Goal: Task Accomplishment & Management: Complete application form

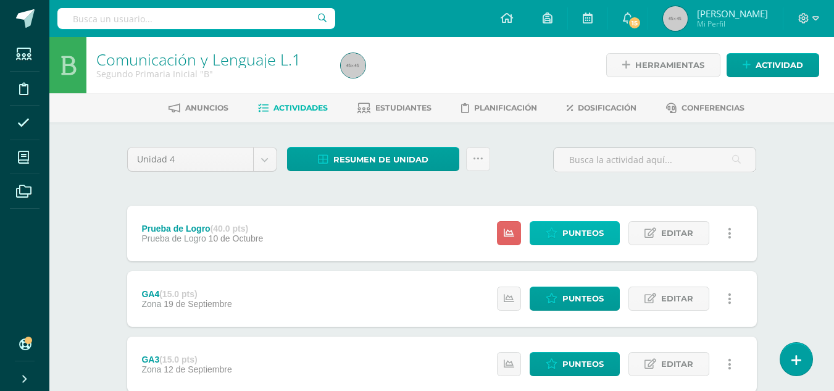
click at [578, 228] on span "Punteos" at bounding box center [582, 233] width 41 height 23
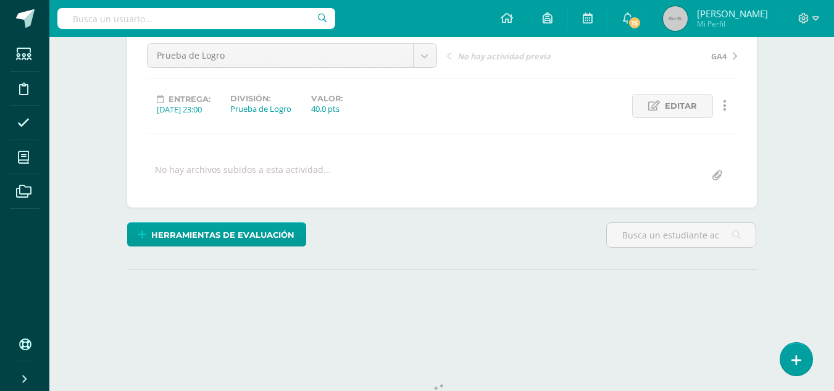
scroll to position [172, 0]
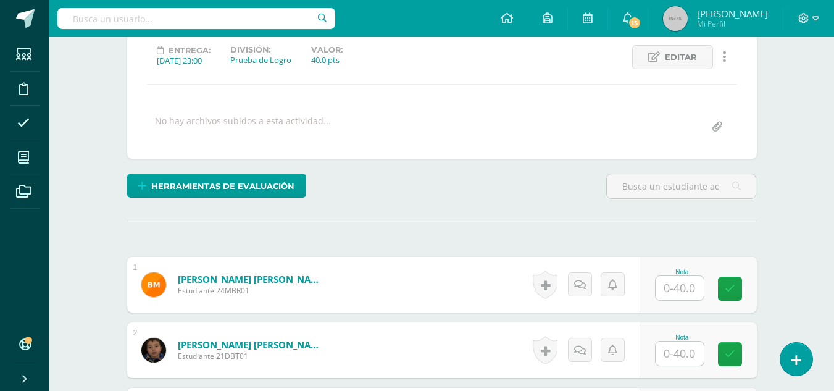
click at [681, 291] on input "text" at bounding box center [680, 288] width 48 height 24
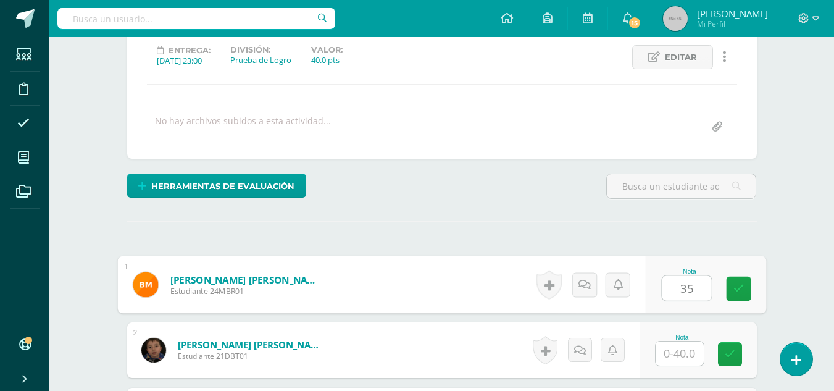
type input "35"
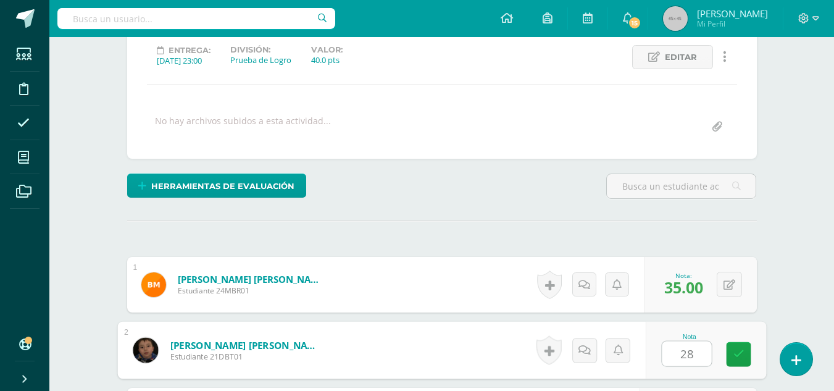
type input "28"
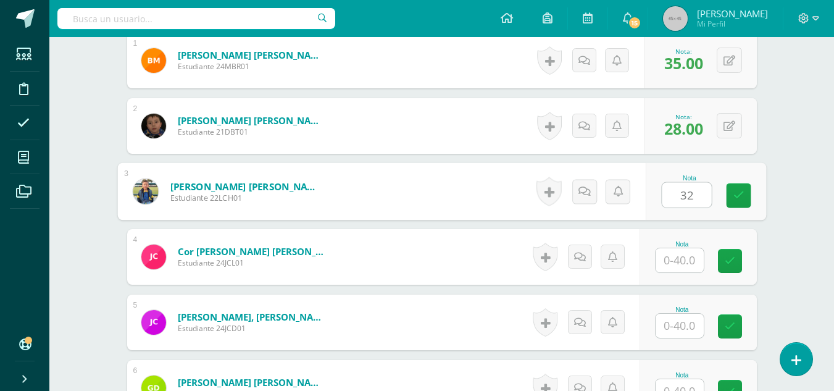
type input "32"
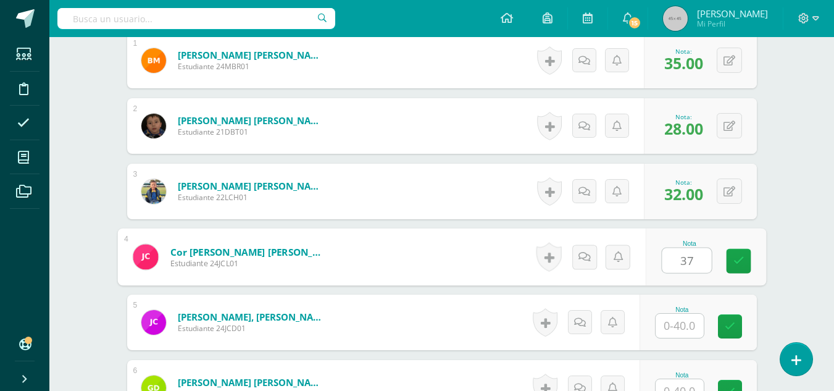
type input "37"
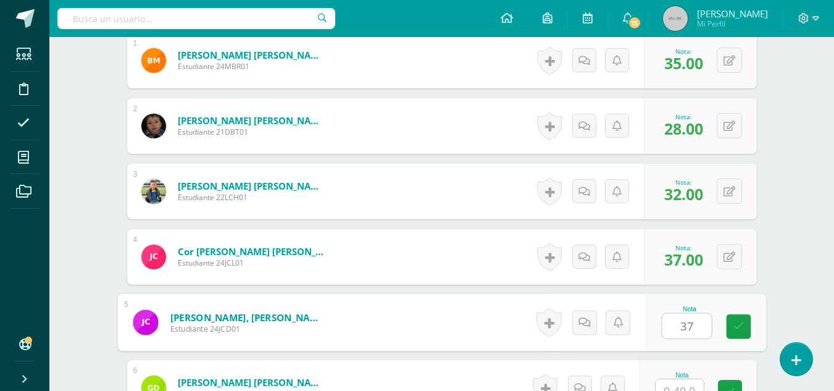
type input "37"
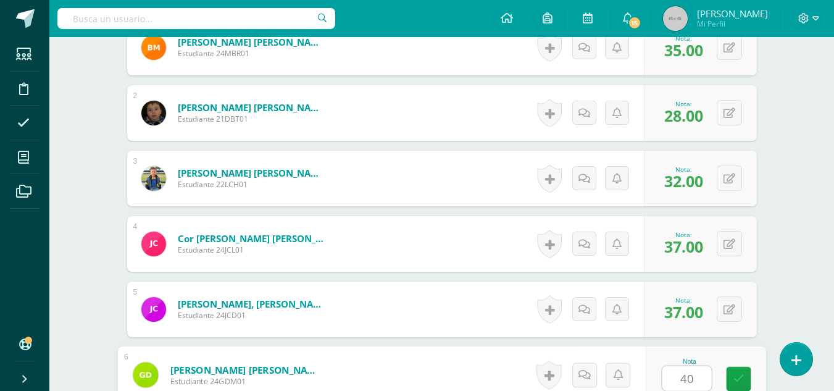
type input "40"
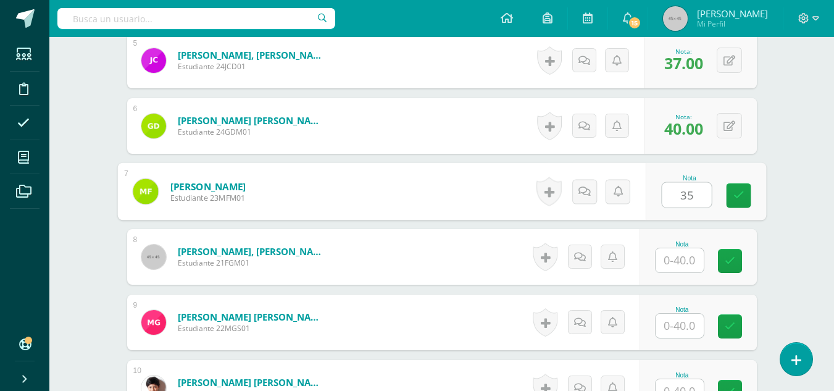
type input "35"
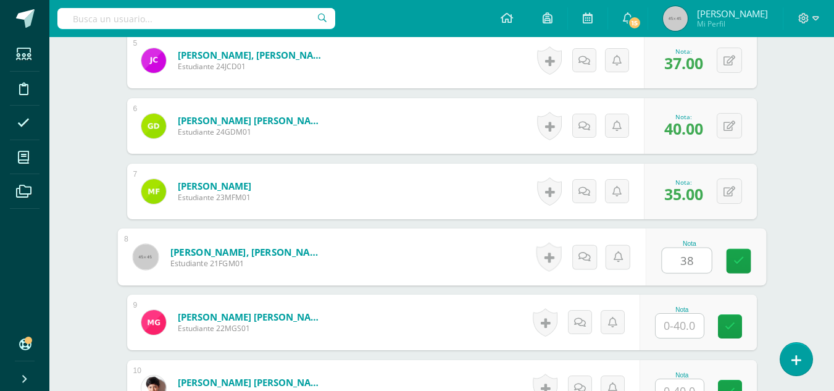
type input "38"
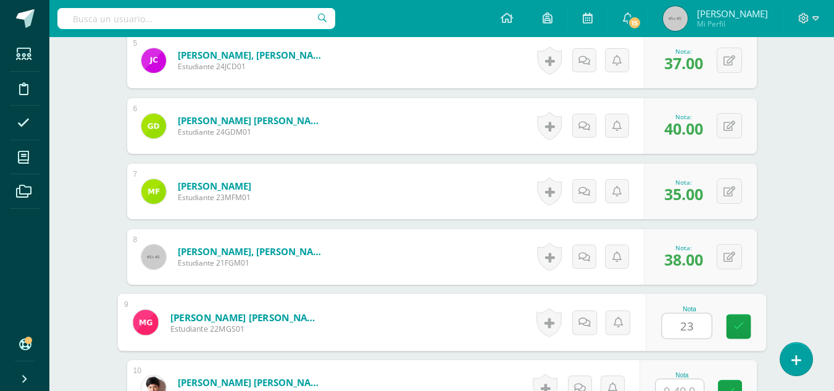
type input "23"
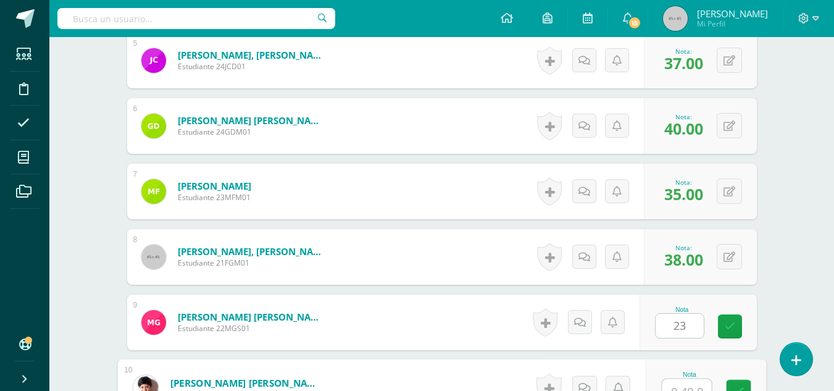
scroll to position [671, 0]
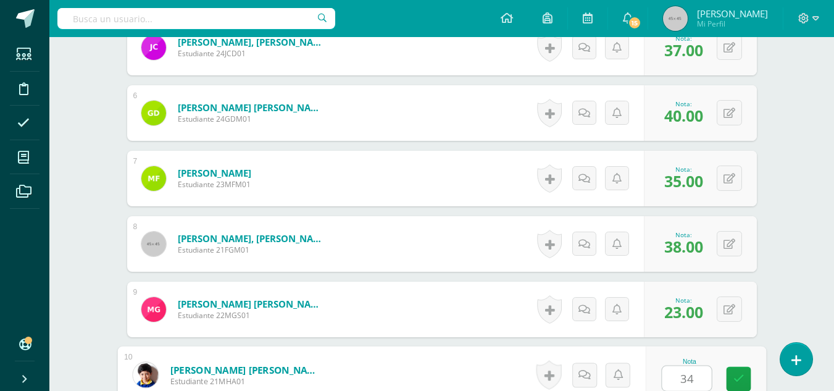
type input "34"
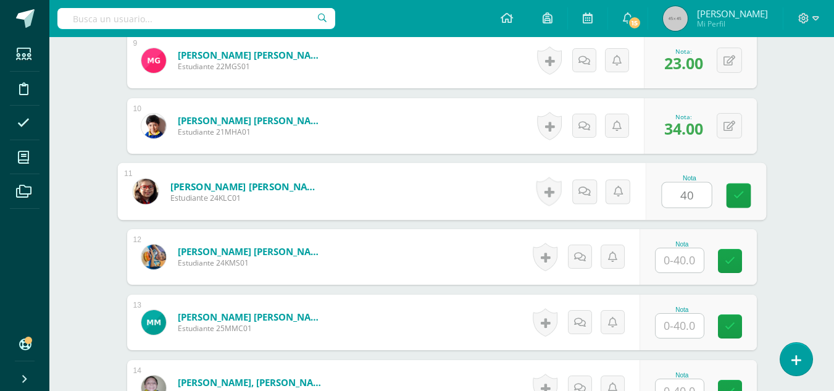
type input "40"
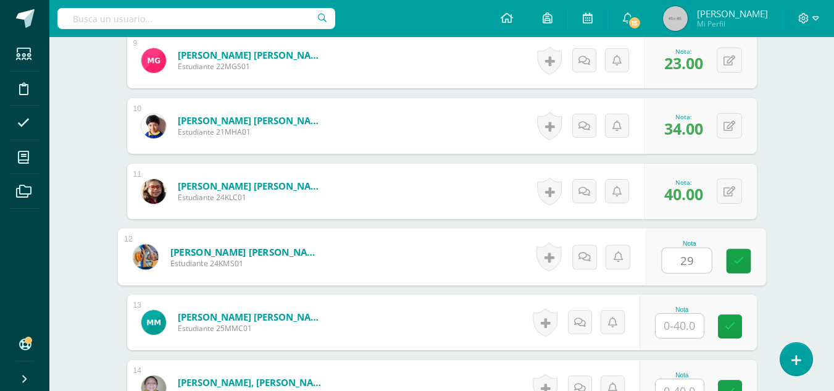
type input "29"
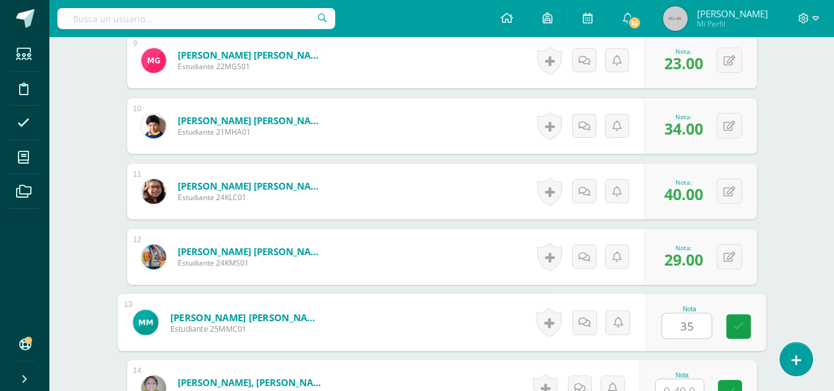
type input "35"
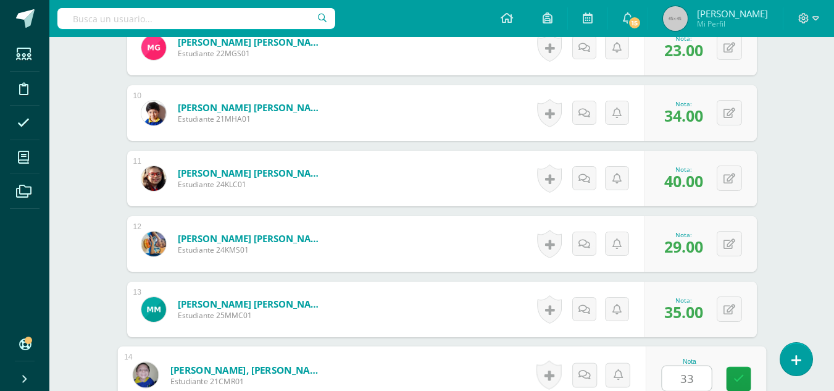
type input "33"
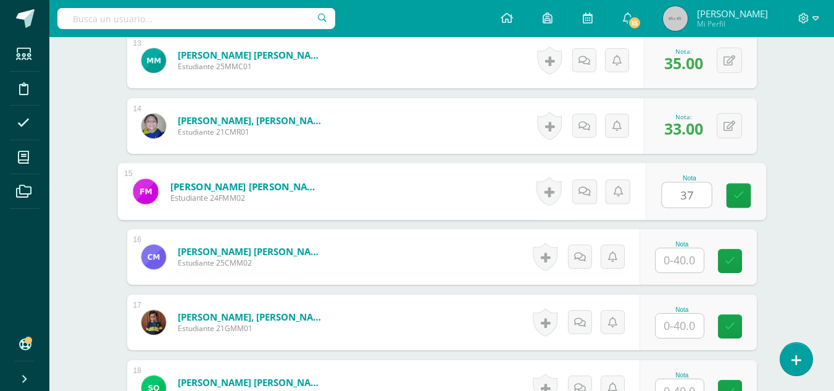
type input "37"
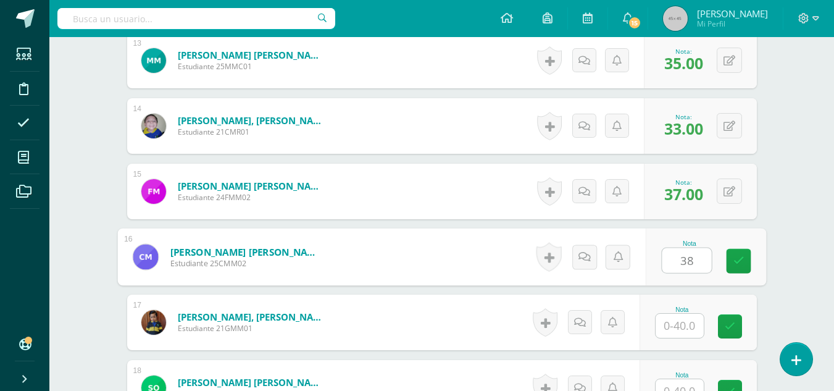
type input "38"
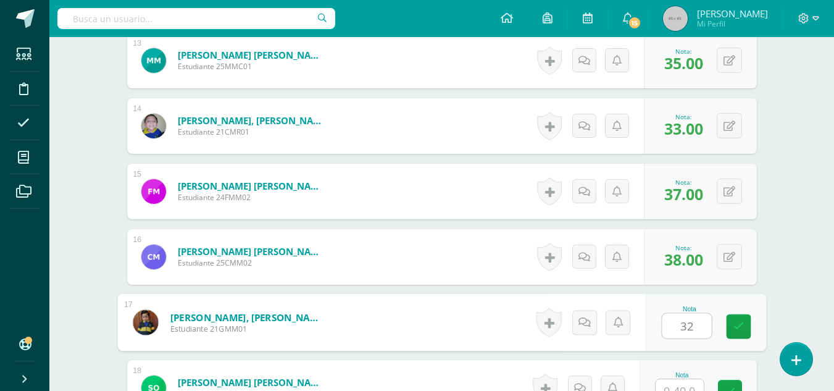
type input "32"
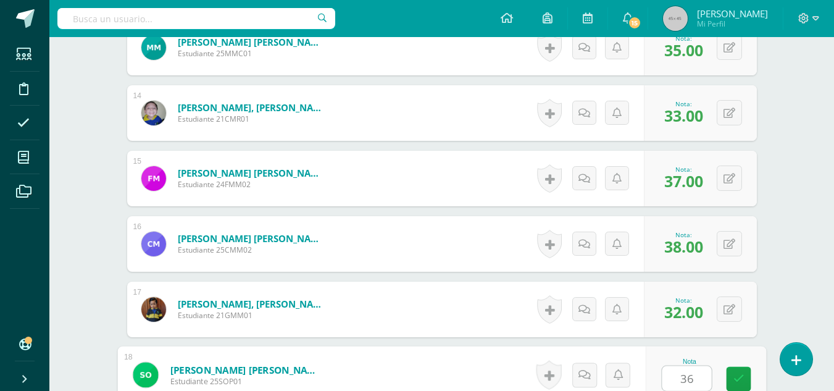
type input "36"
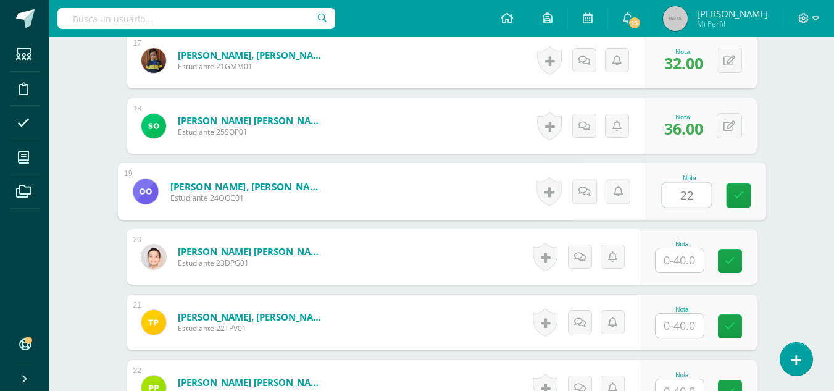
type input "22"
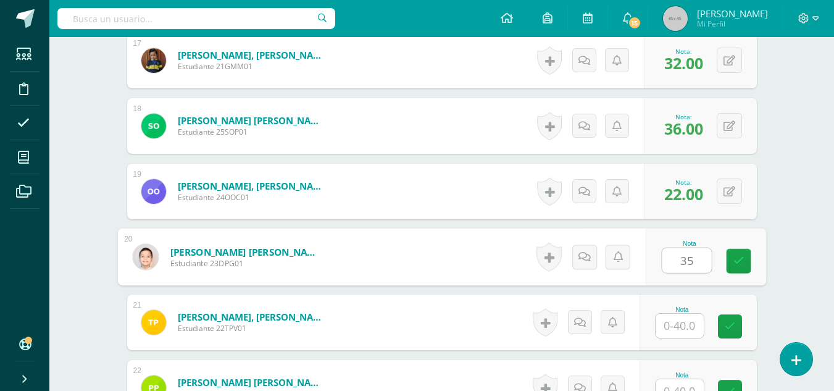
type input "35"
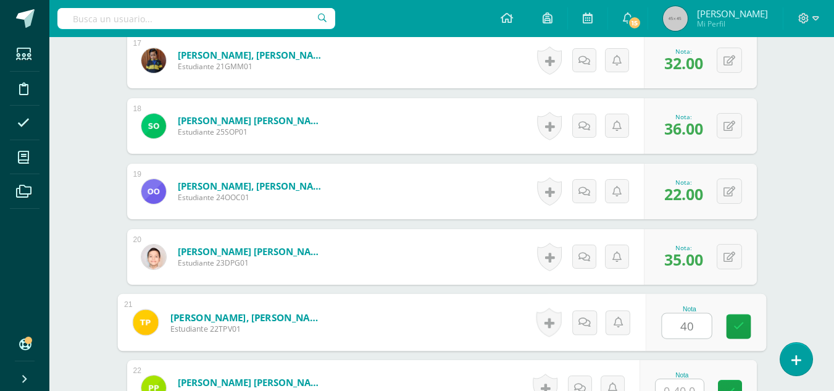
type input "40"
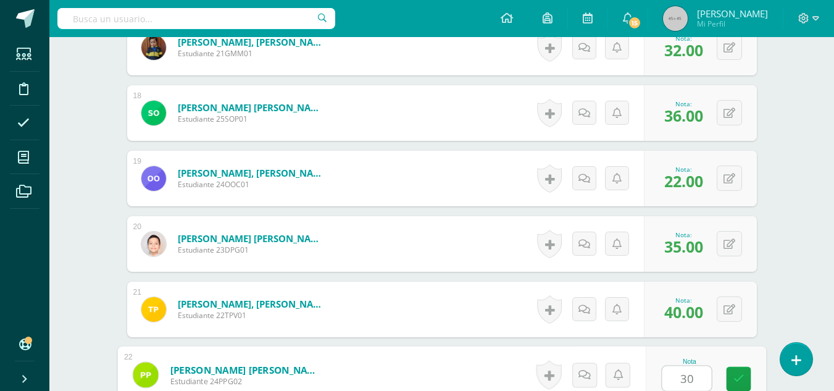
type input "30"
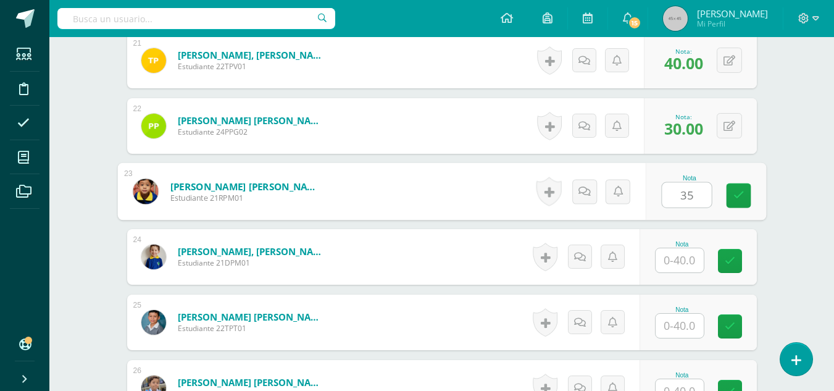
type input "35"
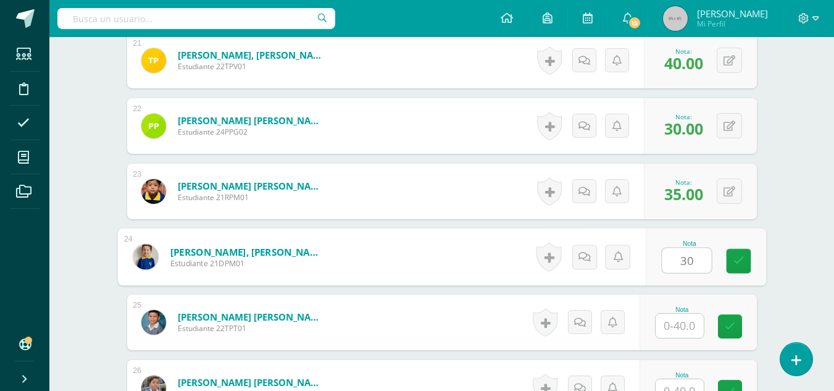
type input "30"
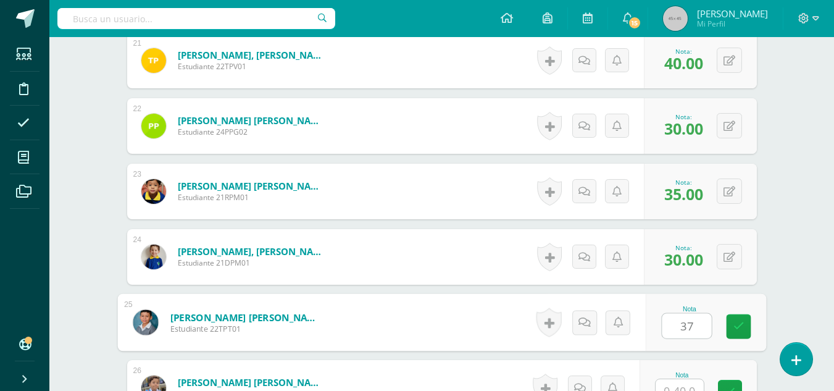
type input "37"
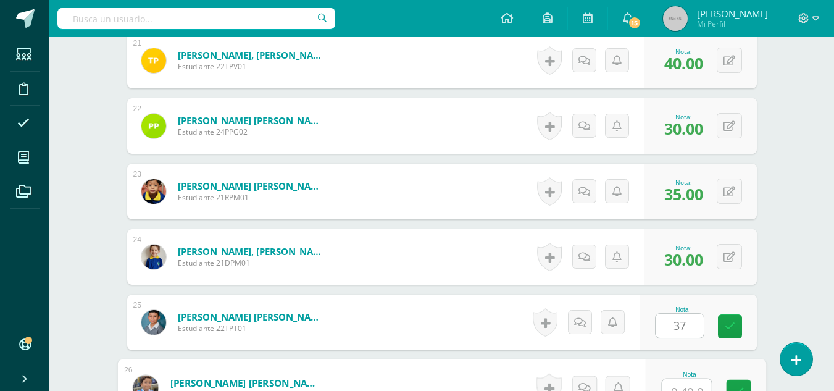
scroll to position [1718, 0]
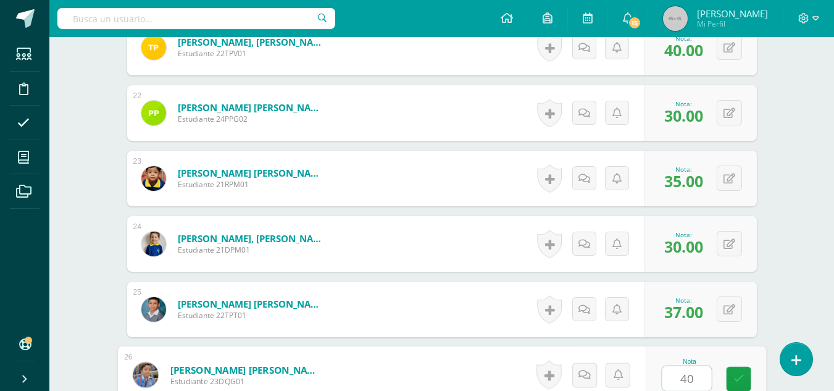
type input "40"
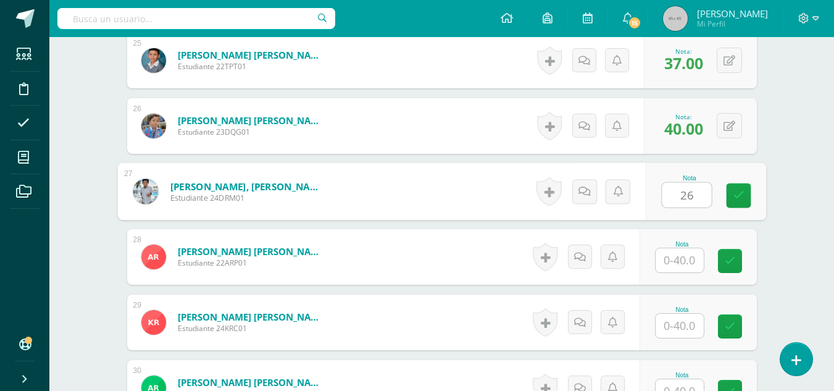
type input "26"
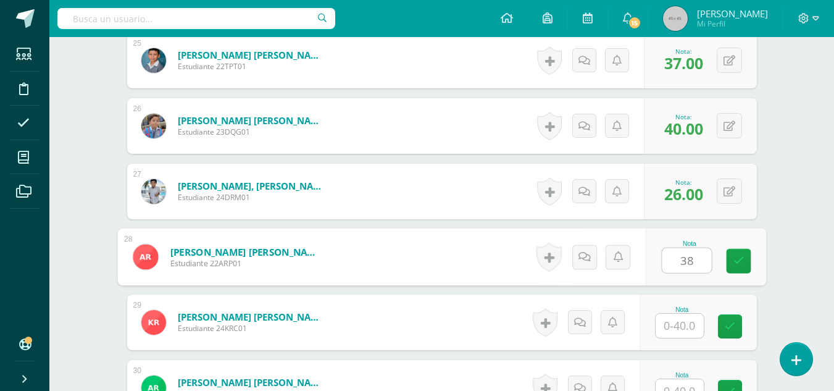
type input "38"
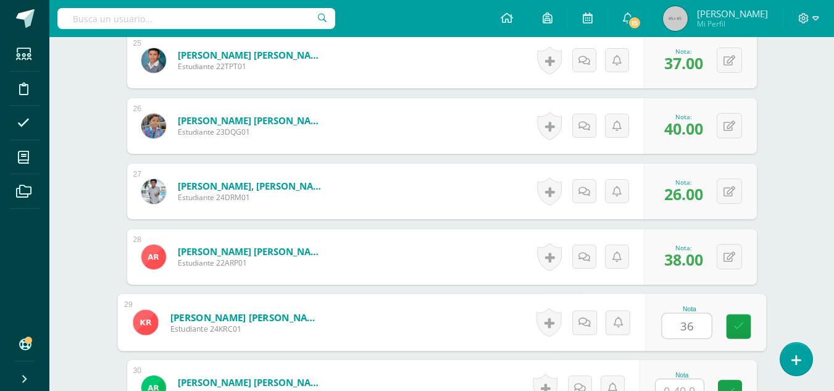
type input "36"
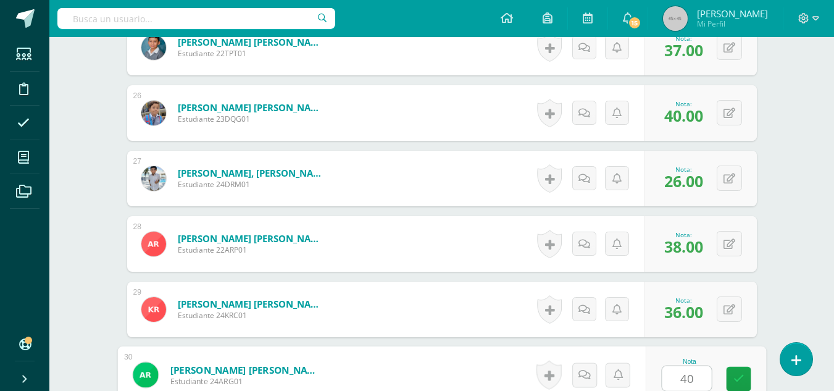
type input "40"
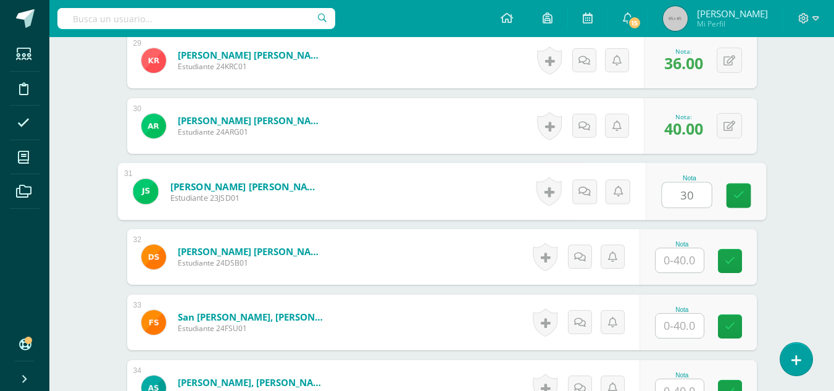
type input "30"
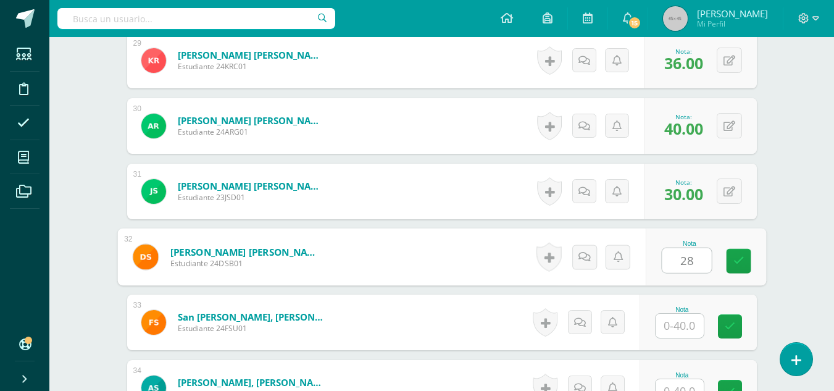
type input "28"
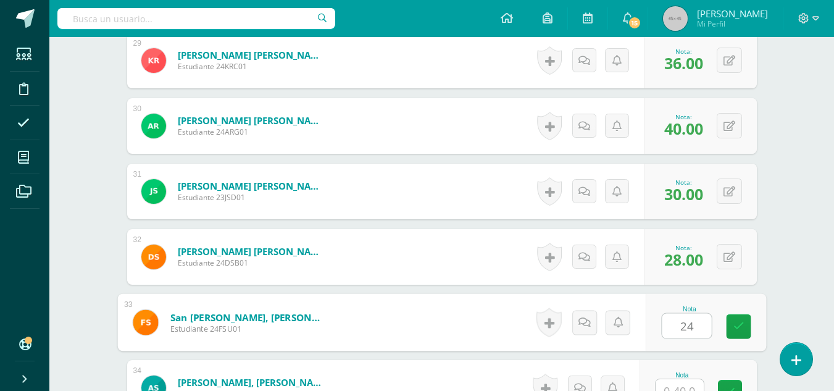
type input "24"
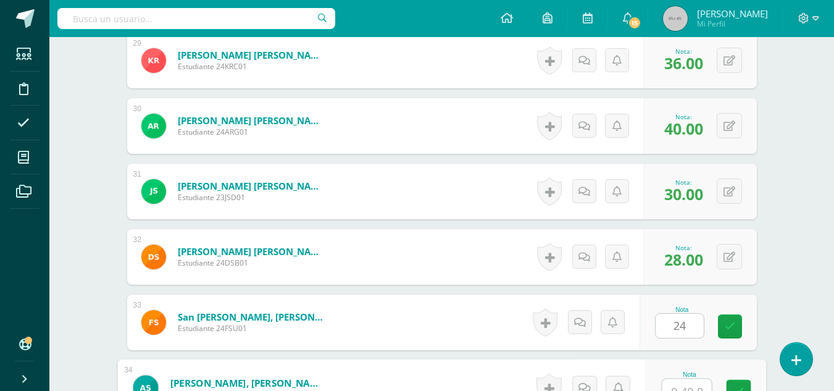
scroll to position [2241, 0]
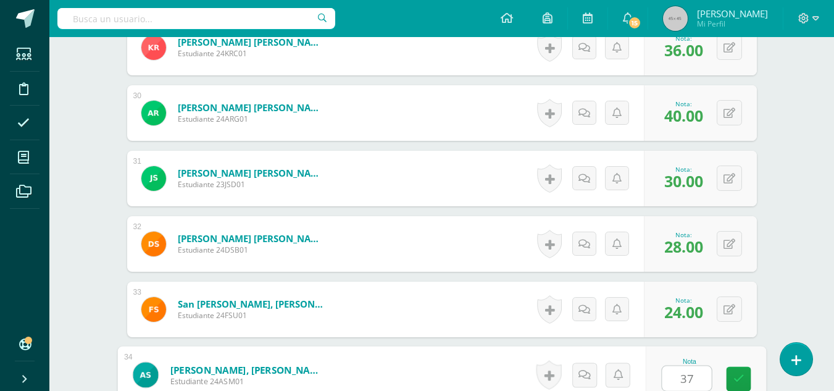
type input "37"
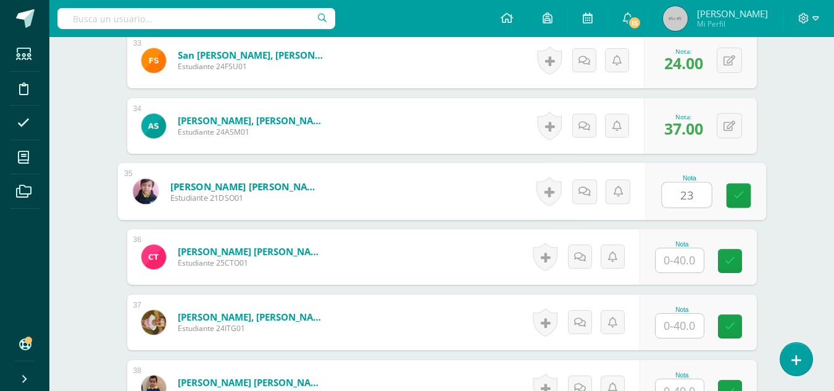
type input "23"
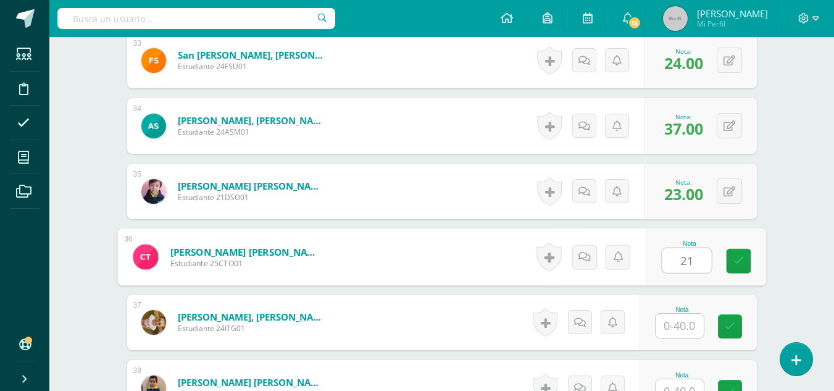
type input "21"
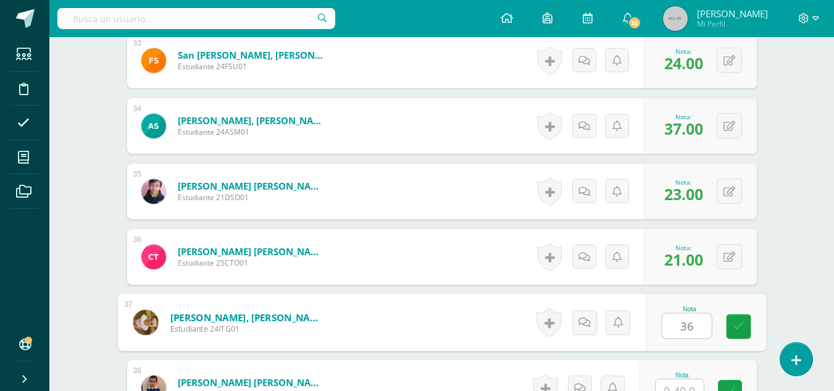
type input "36"
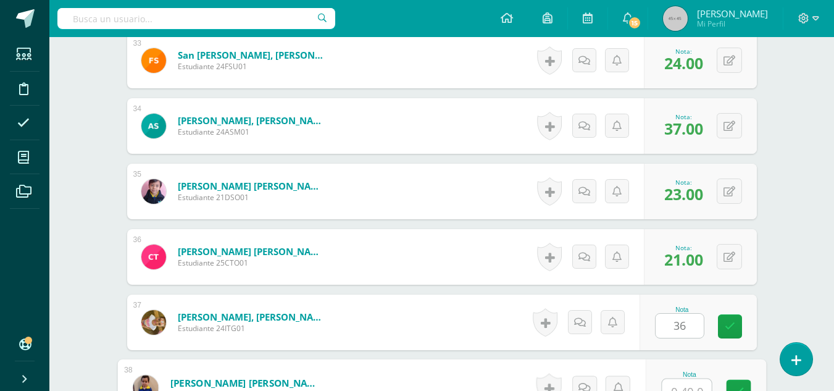
scroll to position [2503, 0]
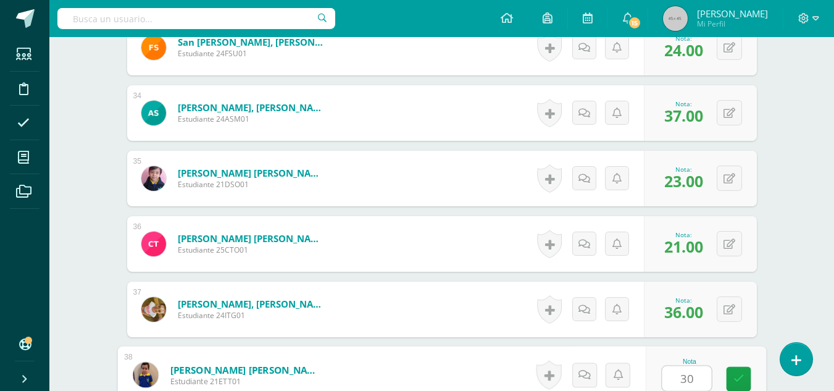
type input "30"
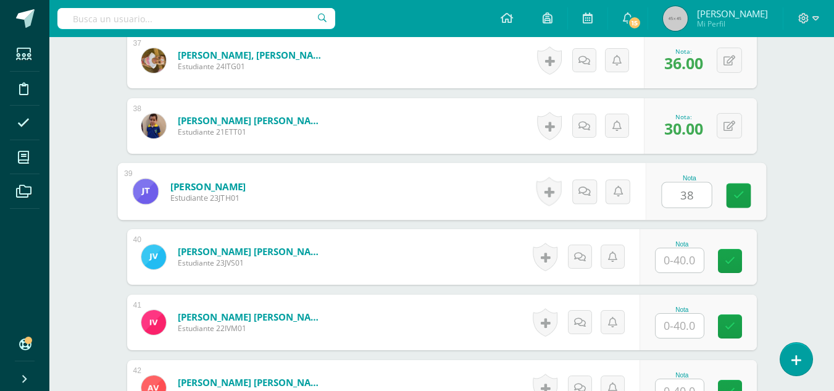
type input "38"
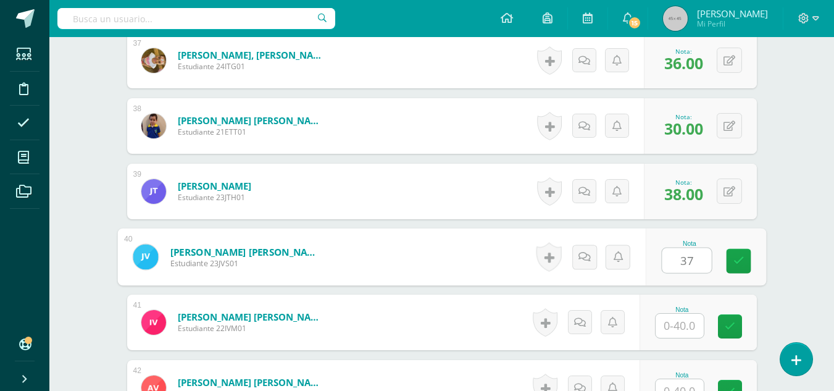
type input "37"
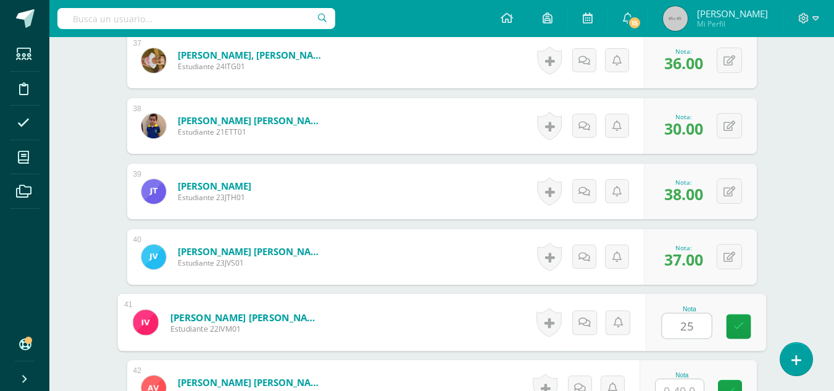
type input "25"
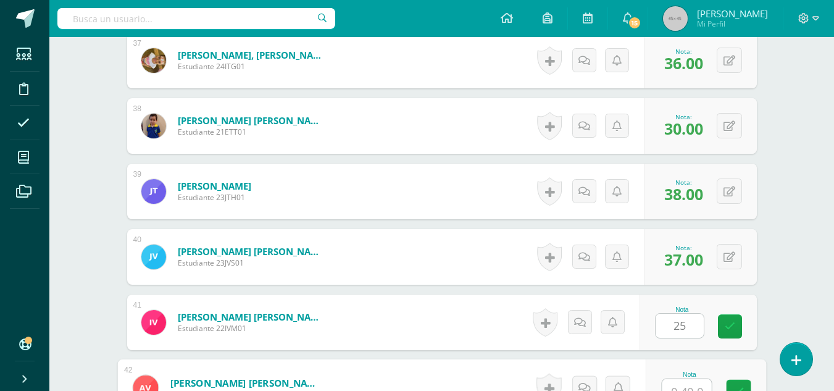
scroll to position [2765, 0]
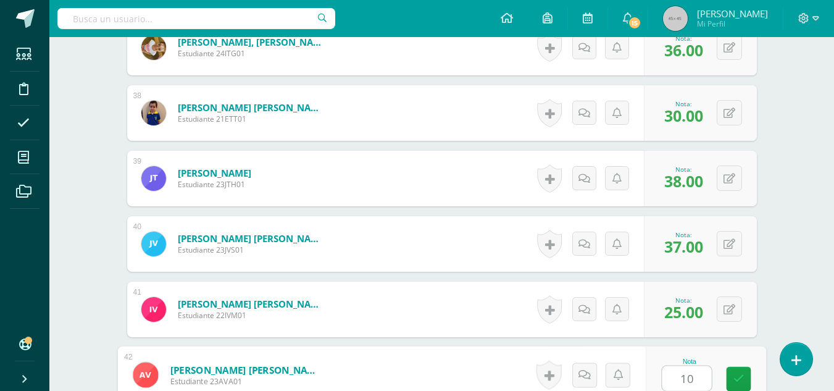
type input "10"
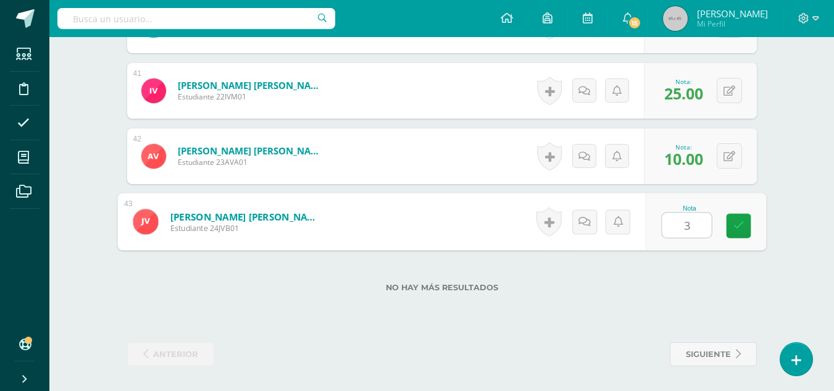
type input "38"
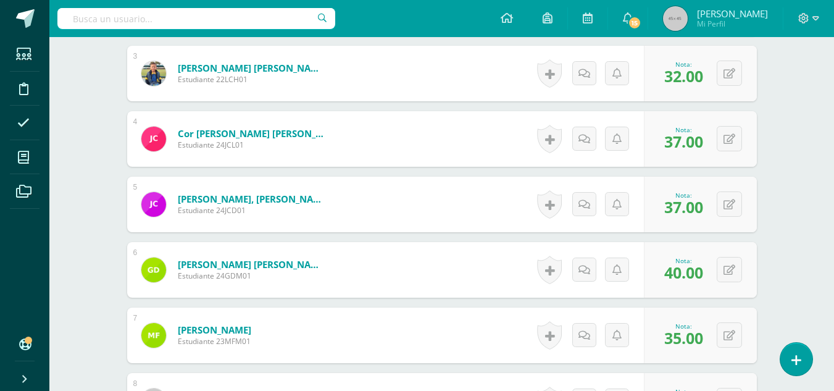
scroll to position [0, 0]
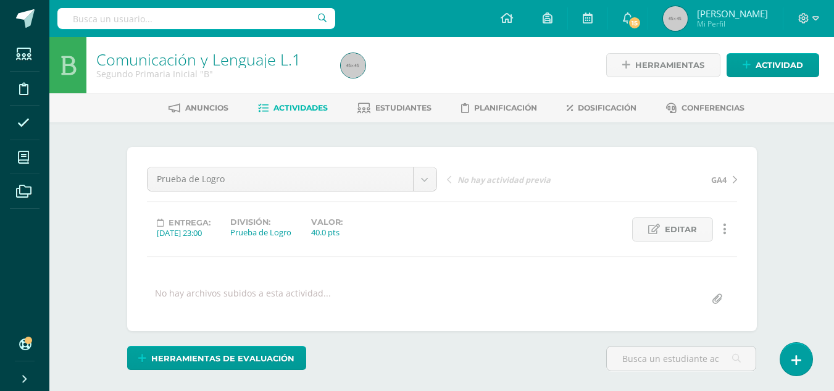
click at [315, 110] on span "Actividades" at bounding box center [300, 107] width 54 height 9
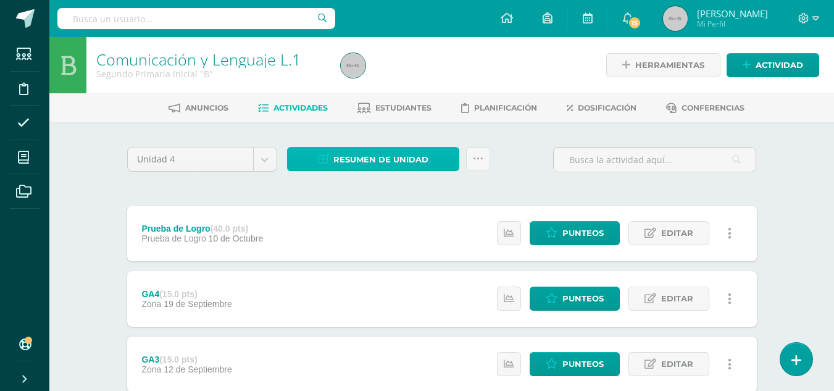
click at [417, 155] on span "Resumen de unidad" at bounding box center [380, 159] width 95 height 23
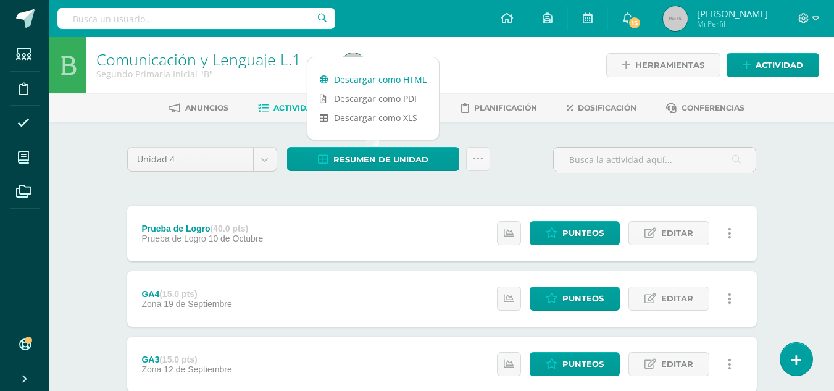
click at [389, 81] on link "Descargar como HTML" at bounding box center [372, 79] width 131 height 19
click at [525, 183] on div "Unidad 4 Unidad 1 Unidad 2 Unidad 3 Unidad 4 Resumen de unidad Subir actividade…" at bounding box center [441, 363] width 639 height 433
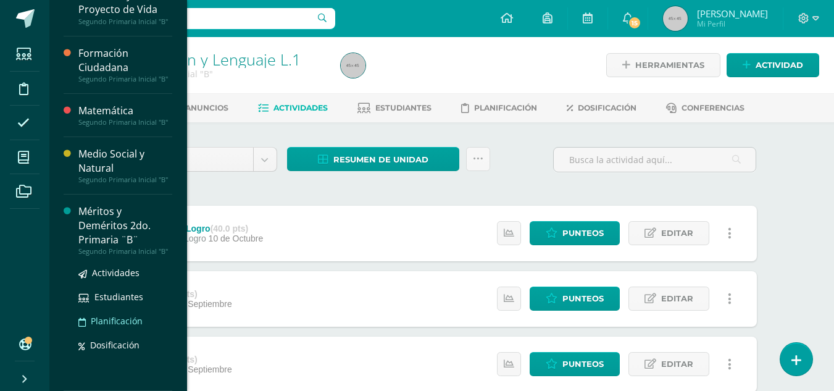
scroll to position [145, 0]
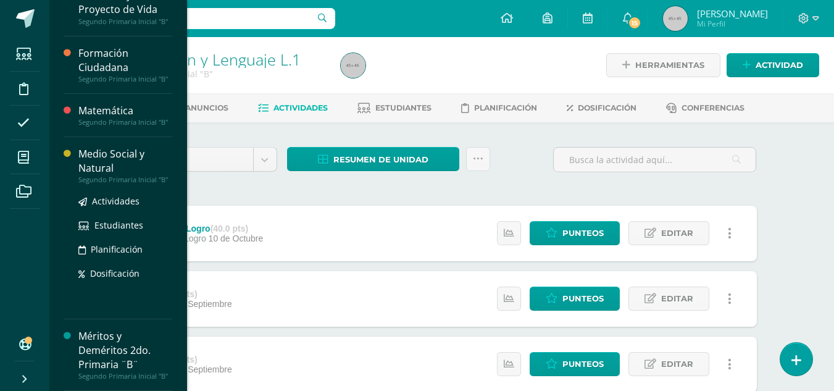
click at [99, 156] on link "Medio Social y Natural Segundo Primaria Inicial "B"" at bounding box center [125, 165] width 94 height 37
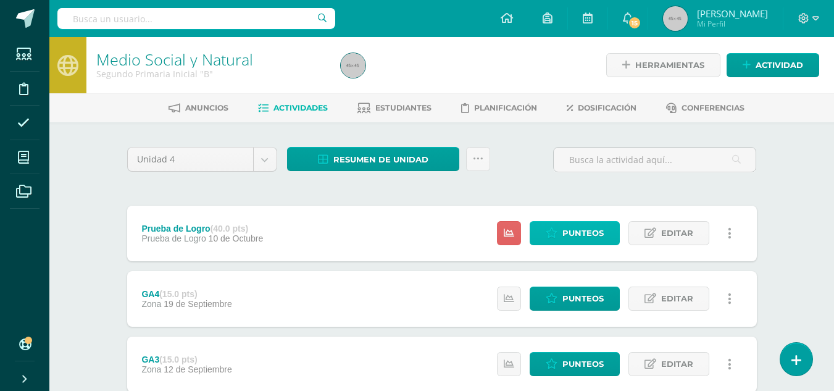
click at [567, 241] on span "Punteos" at bounding box center [582, 233] width 41 height 23
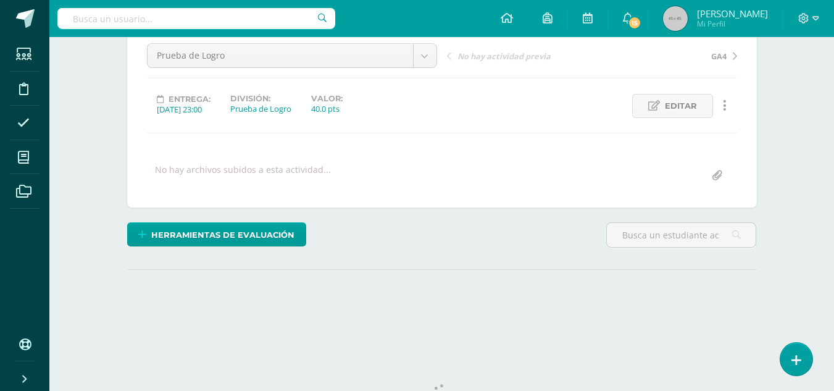
scroll to position [172, 0]
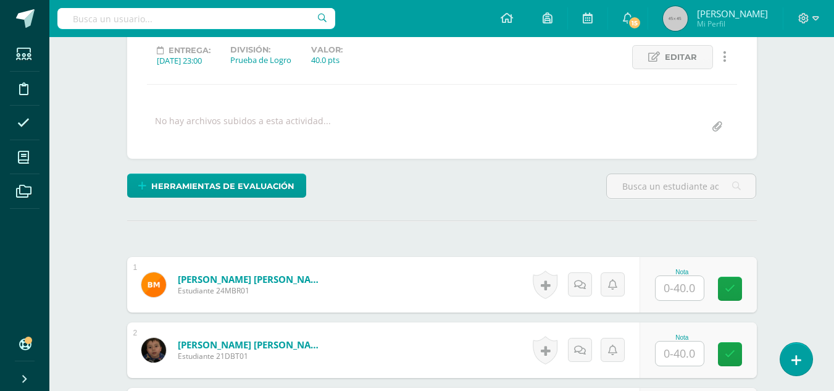
click at [693, 283] on input "text" at bounding box center [680, 288] width 48 height 24
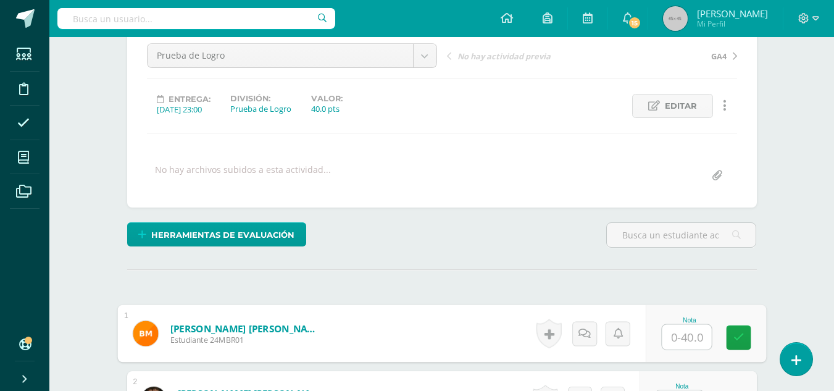
scroll to position [247, 0]
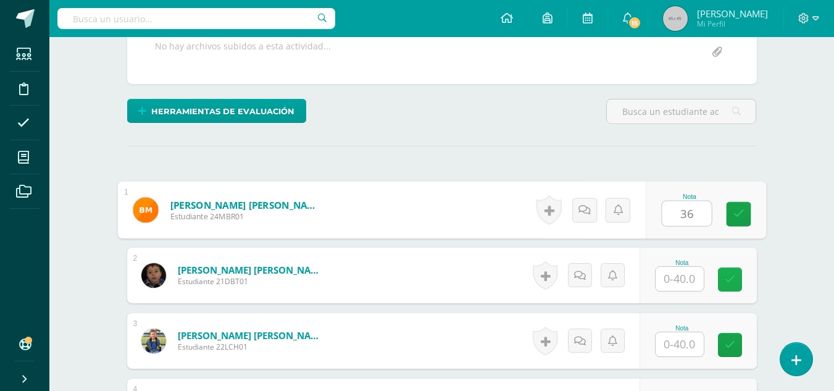
type input "36"
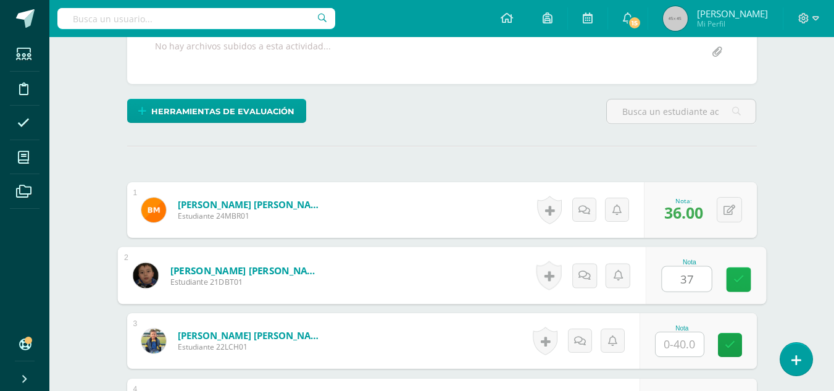
type input "37"
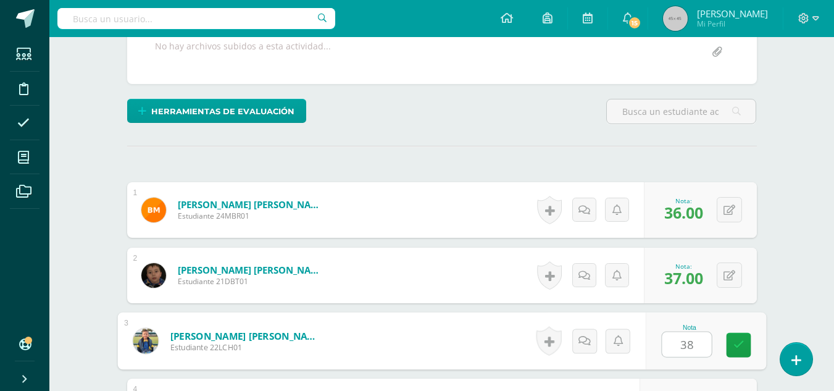
type input "38"
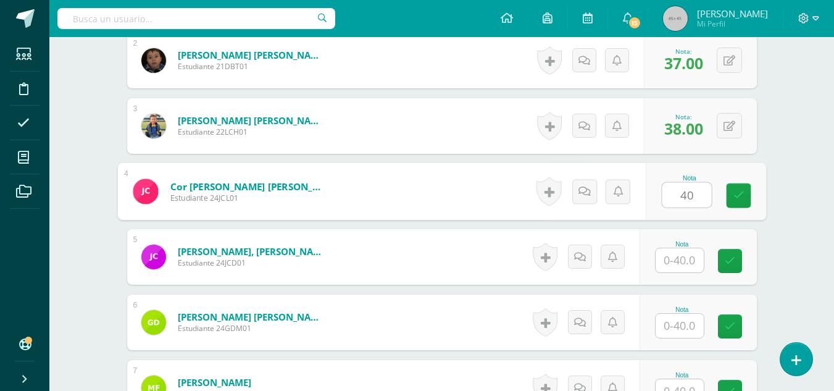
type input "40"
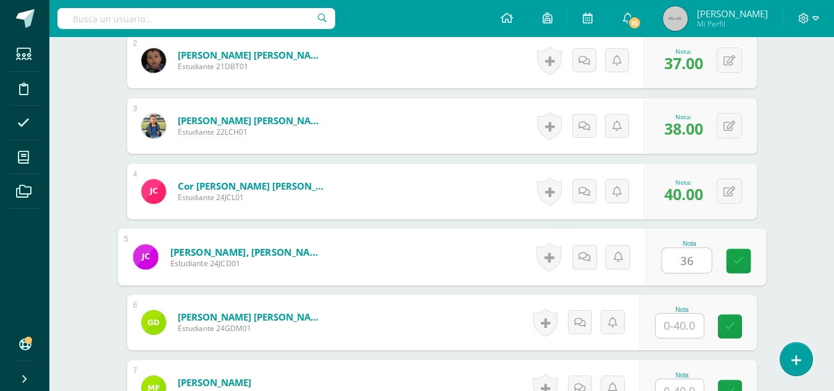
type input "36"
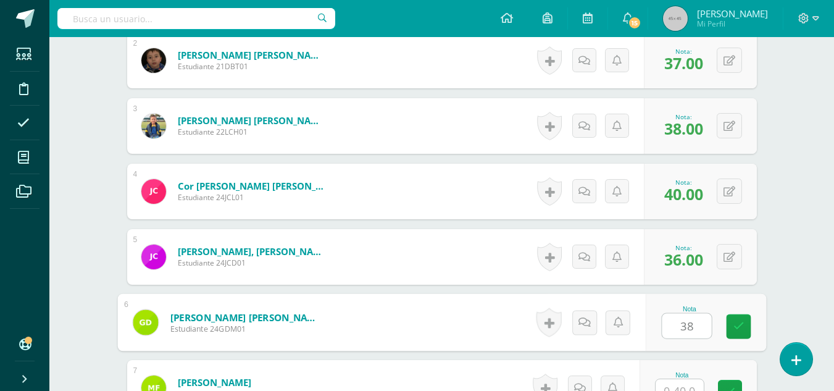
type input "38"
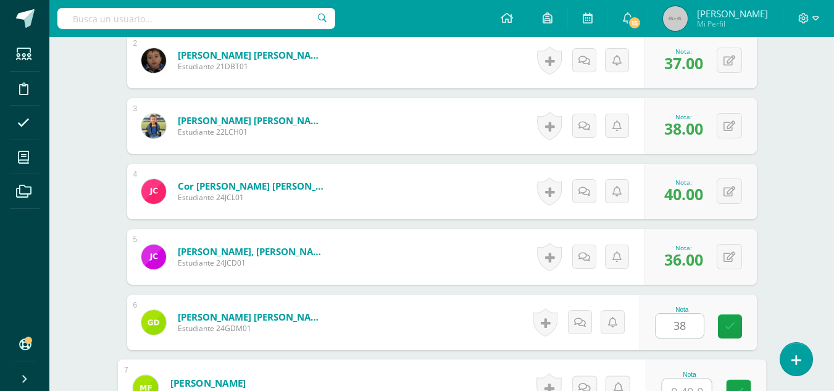
scroll to position [475, 0]
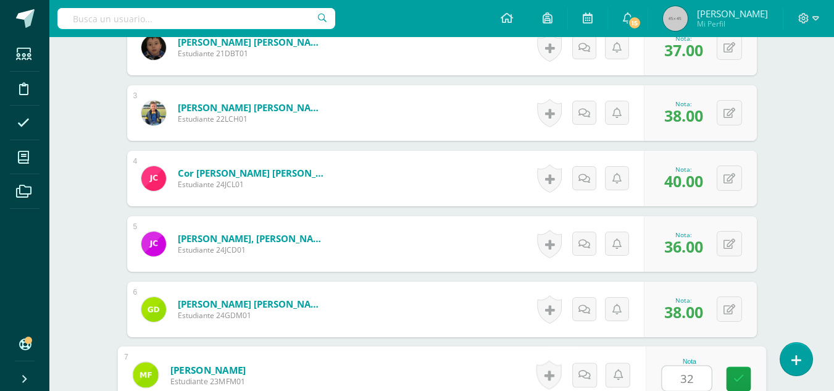
type input "32"
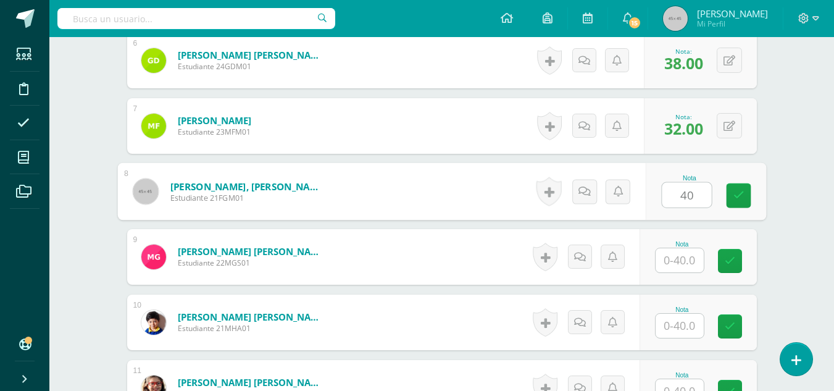
type input "40"
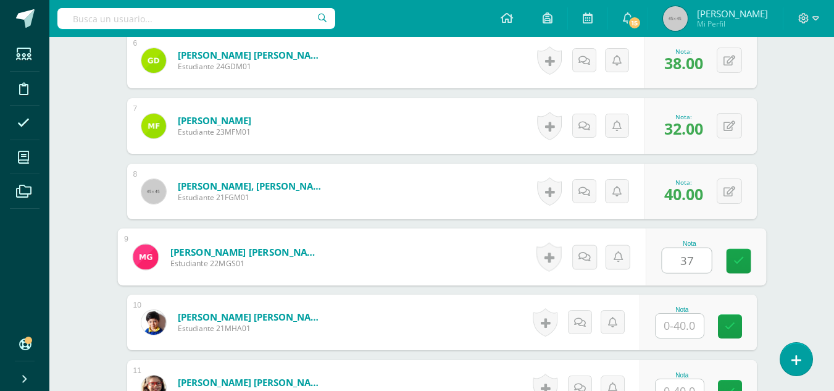
type input "37"
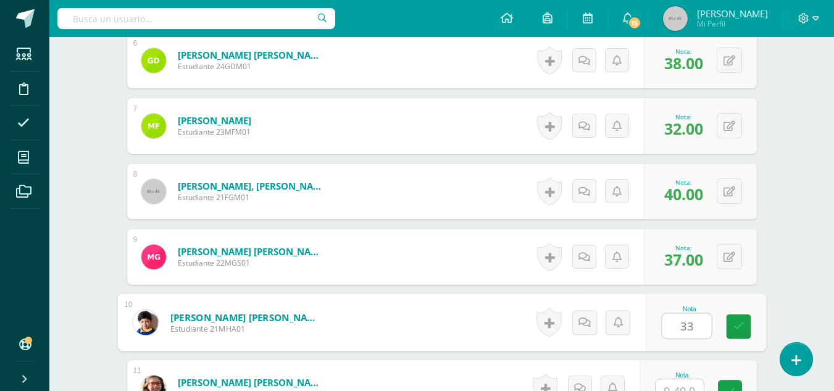
type input "33"
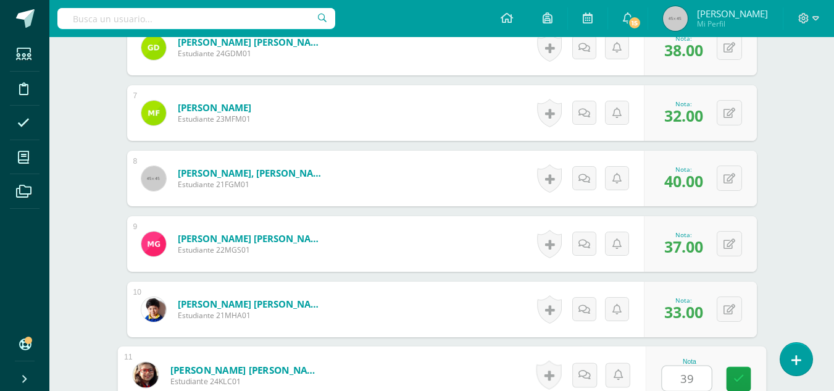
type input "39"
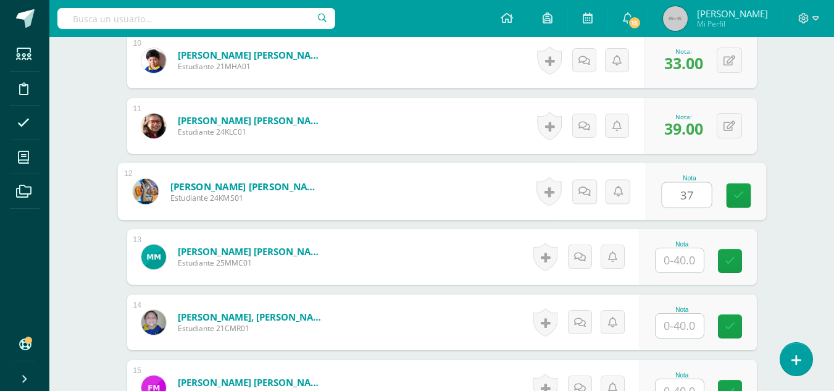
type input "37"
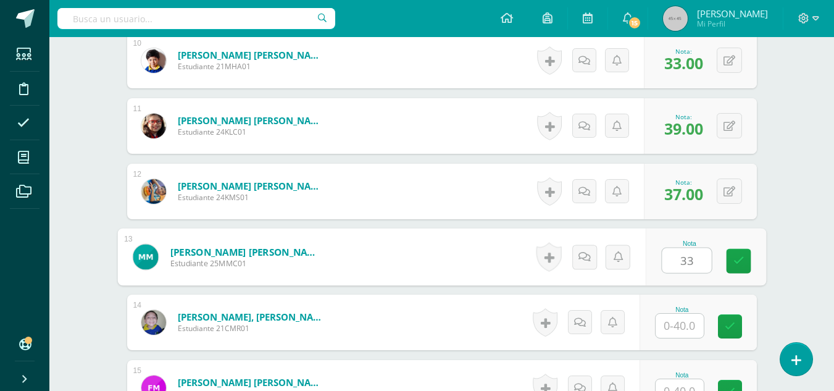
type input "33"
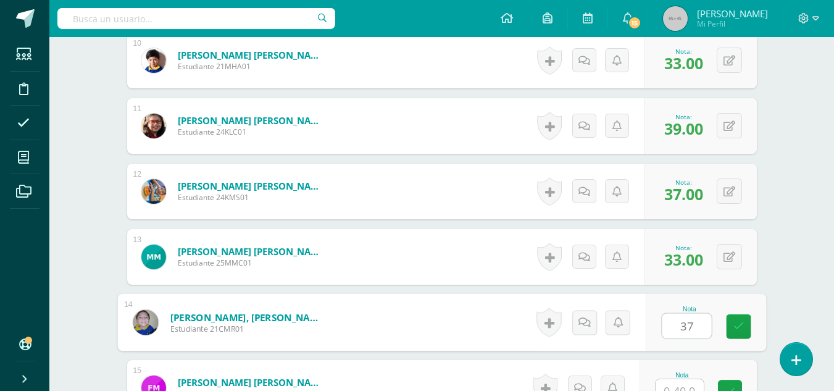
type input "37"
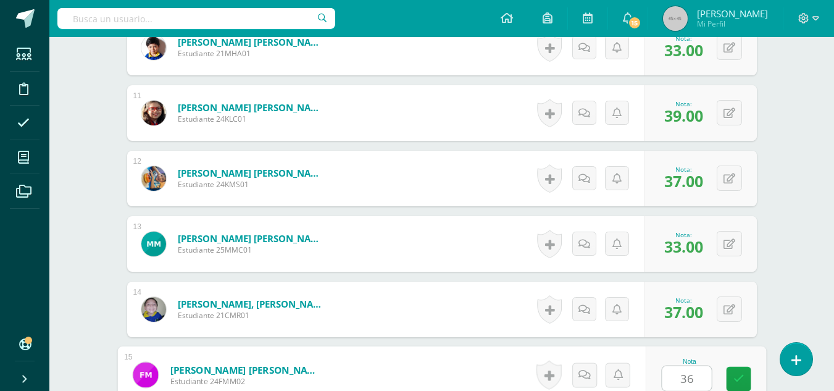
type input "36"
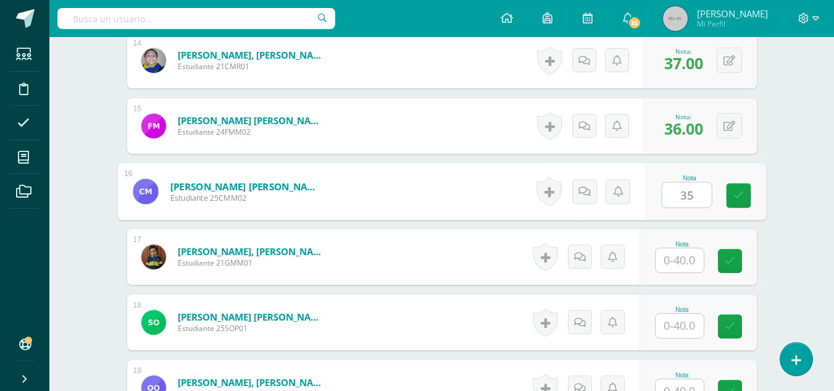
type input "35"
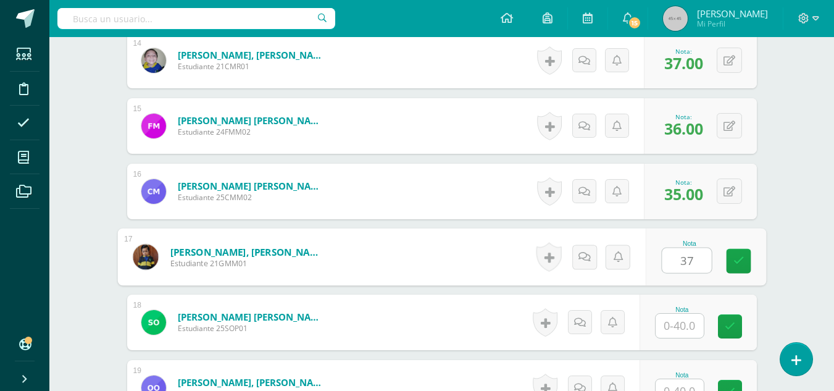
type input "37"
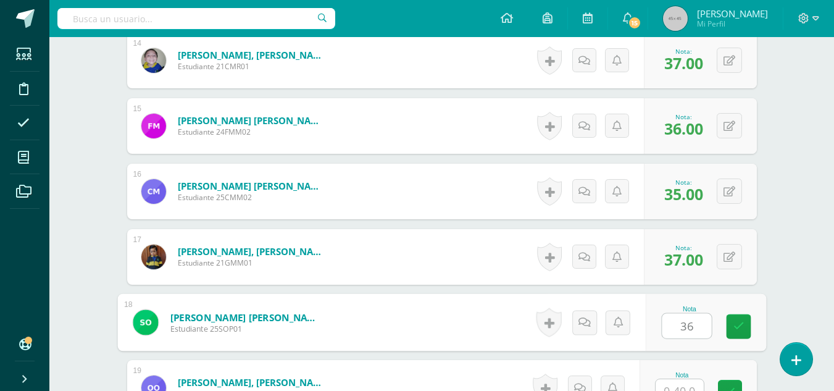
type input "36"
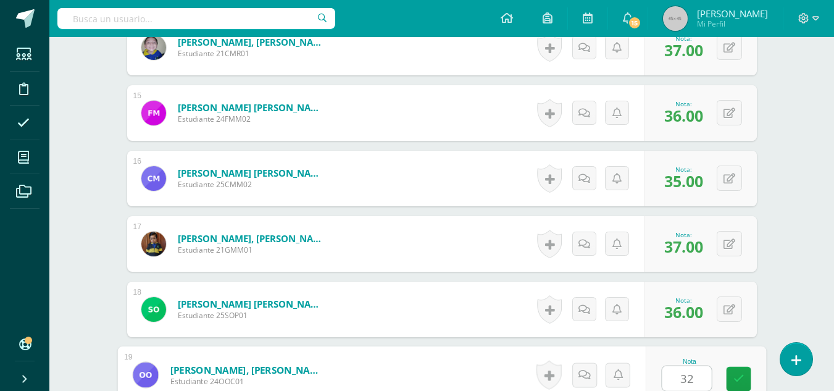
type input "32"
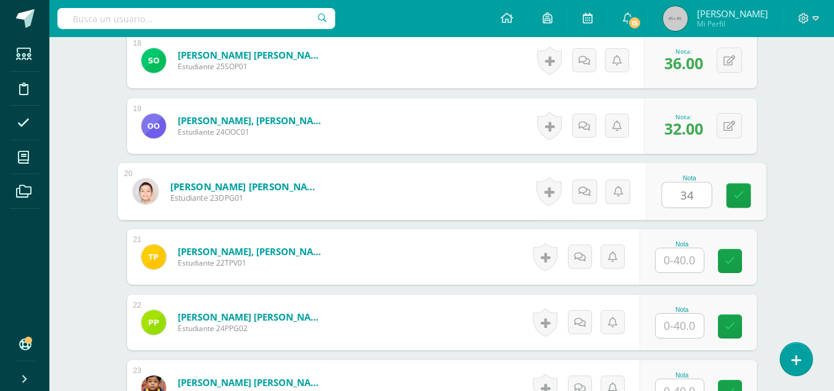
type input "34"
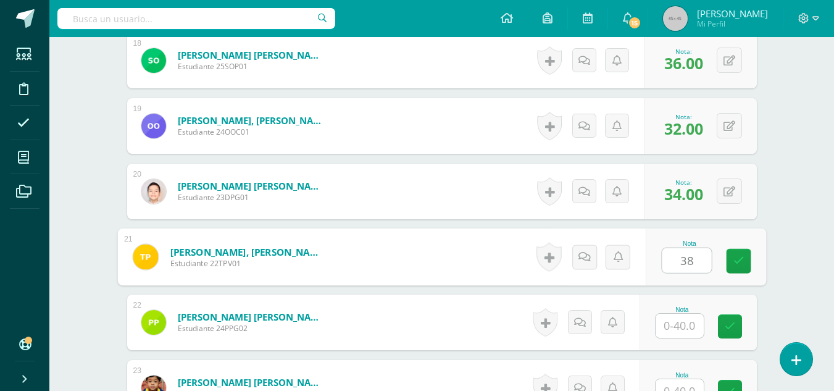
type input "38"
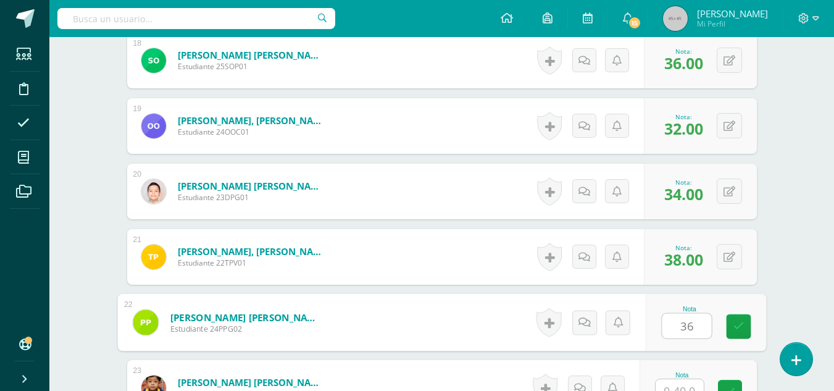
type input "36"
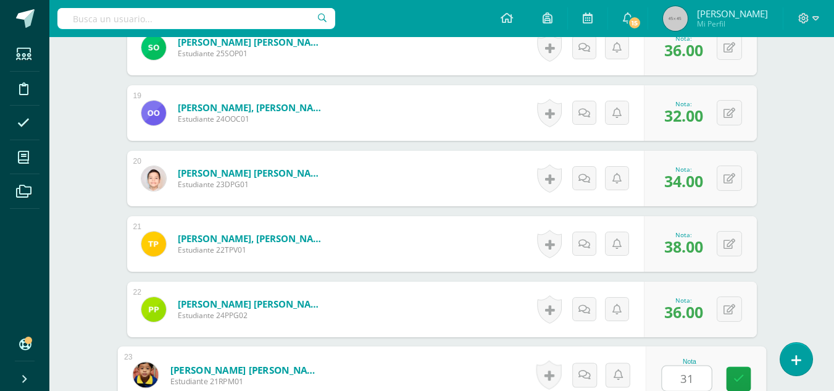
type input "31"
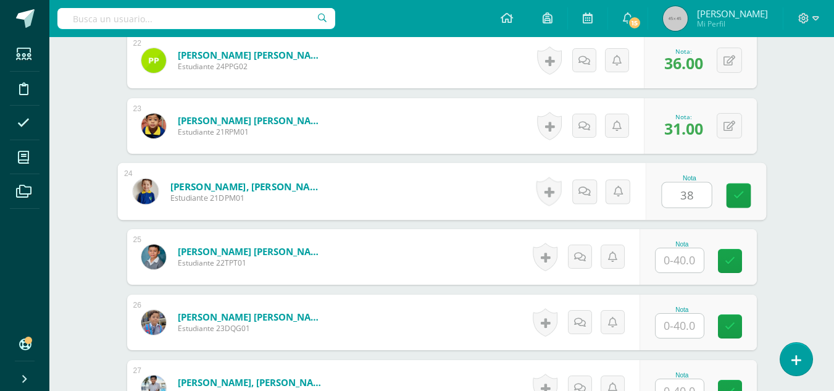
type input "38"
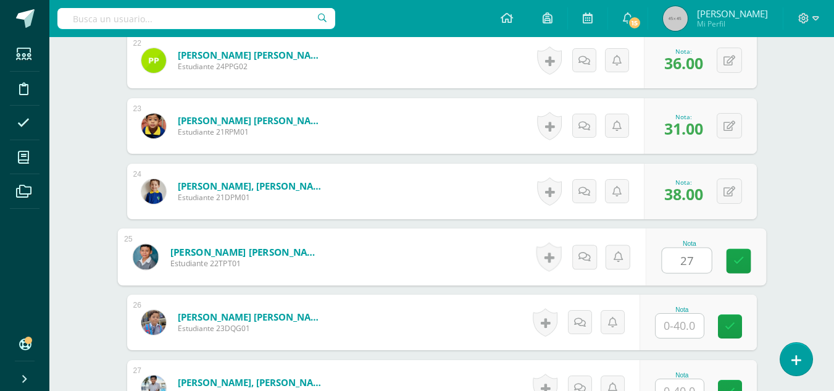
type input "27"
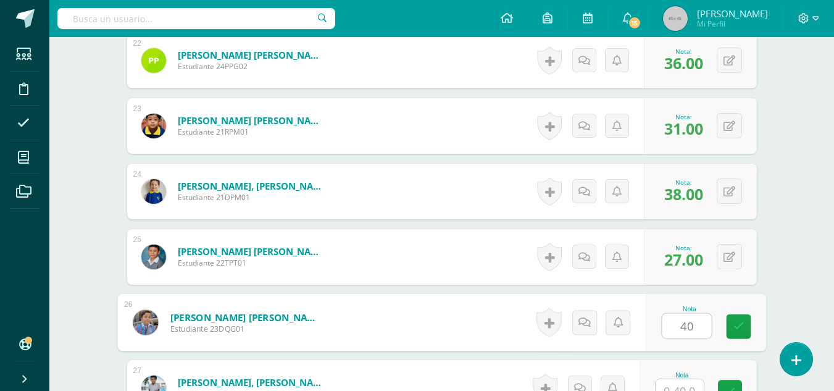
type input "40"
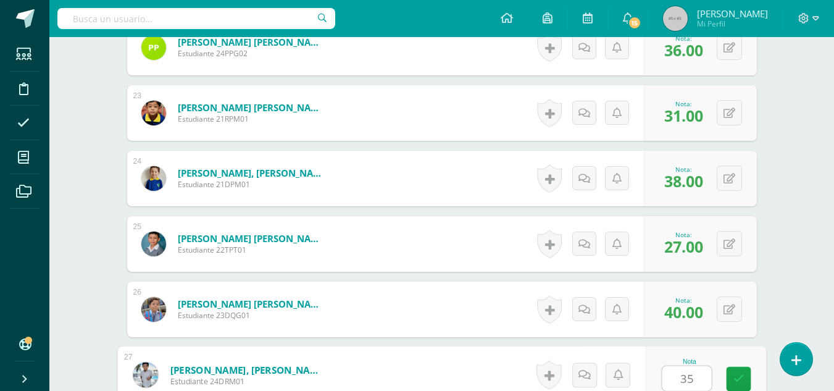
type input "35"
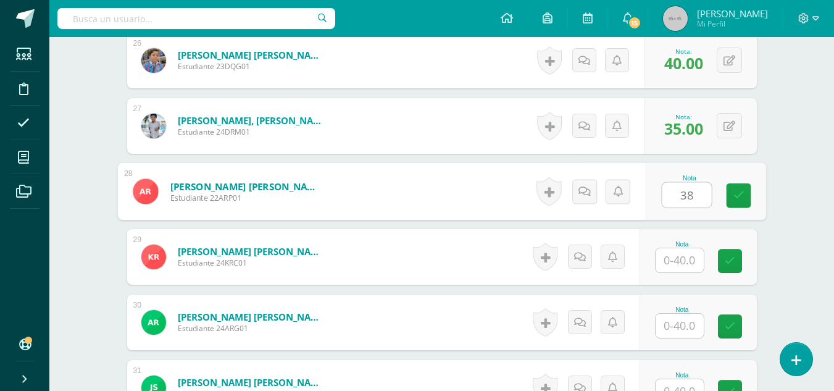
type input "38"
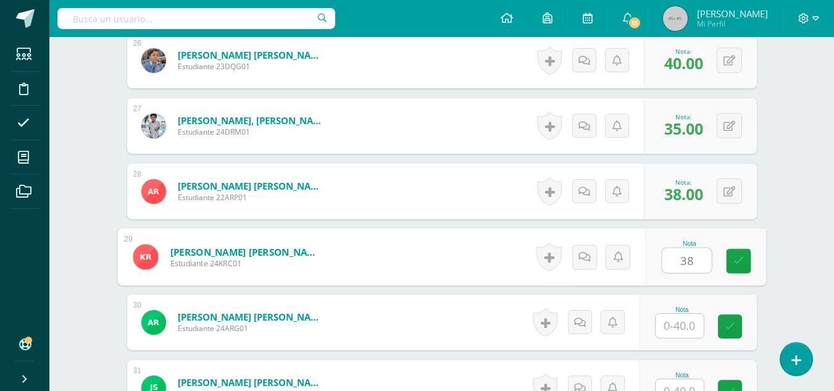
type input "38"
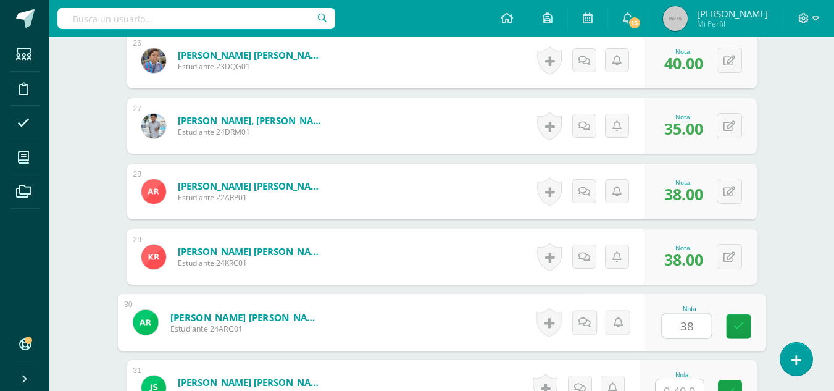
type input "38"
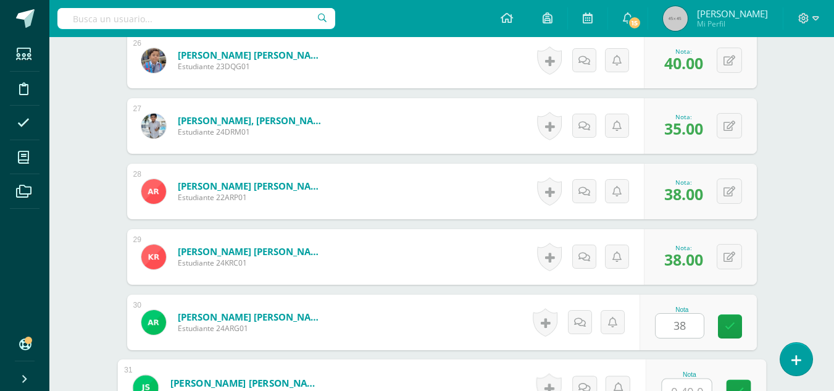
scroll to position [2045, 0]
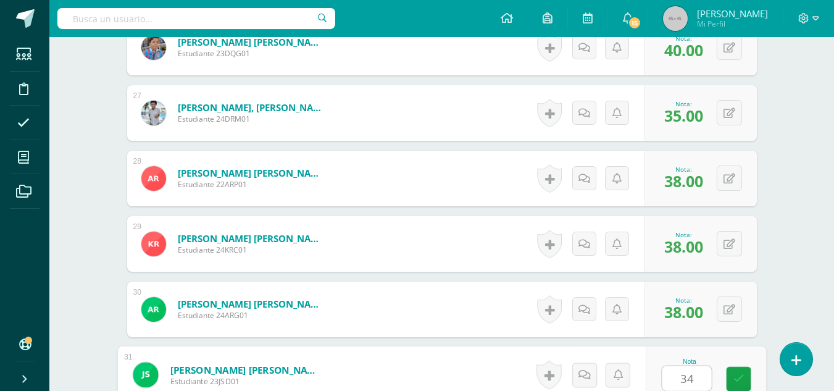
type input "34"
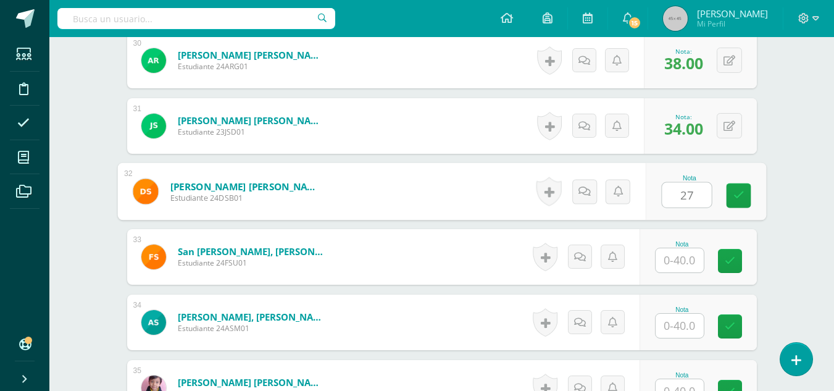
type input "27"
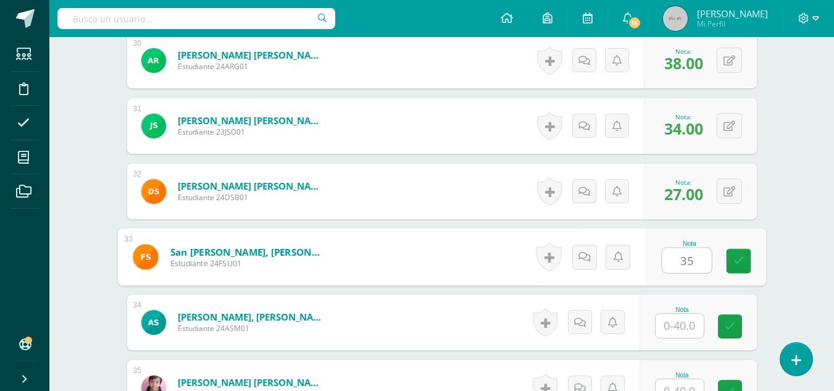
type input "35"
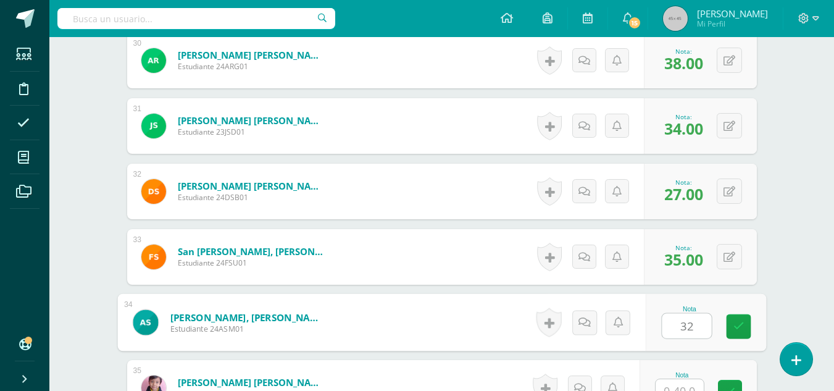
type input "32"
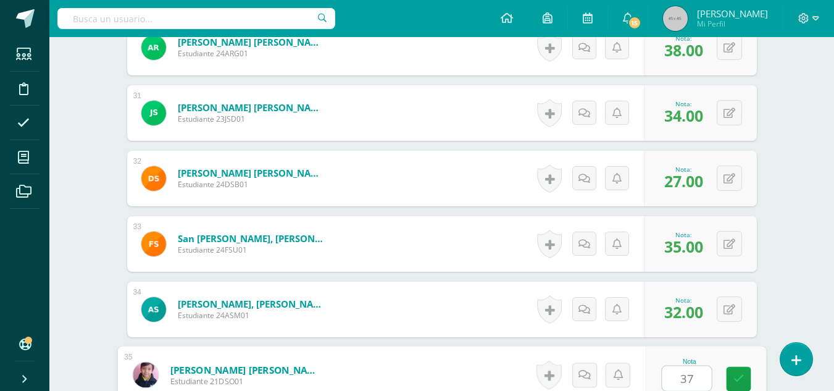
type input "37"
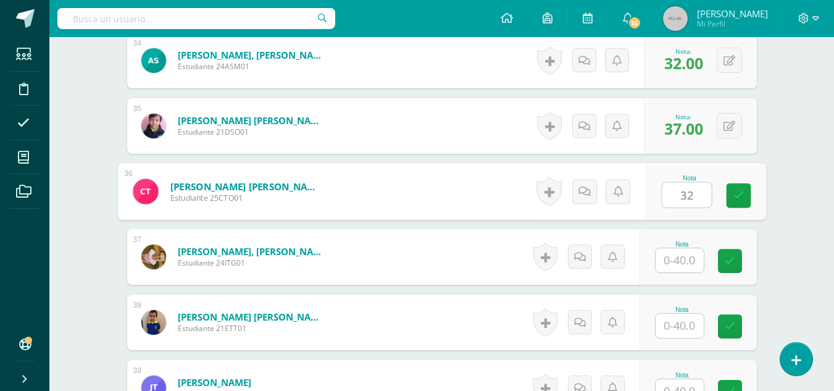
type input "32"
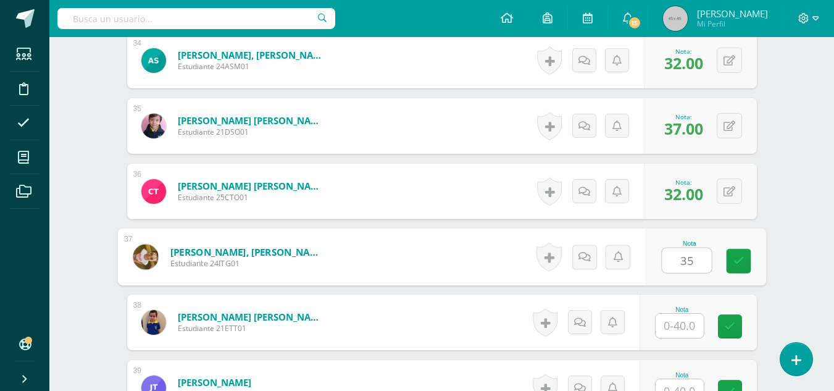
type input "35"
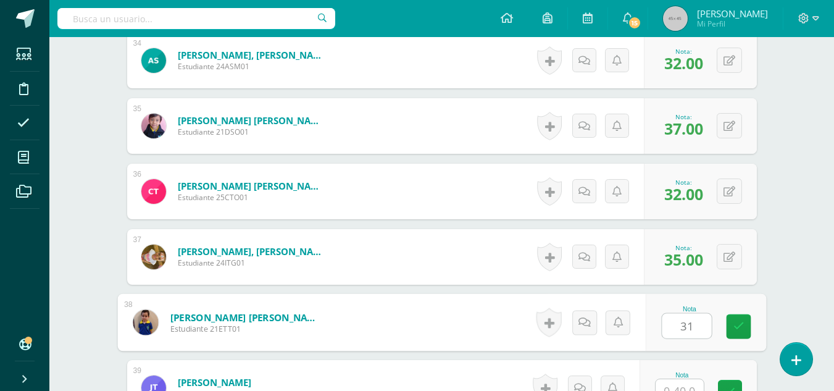
type input "31"
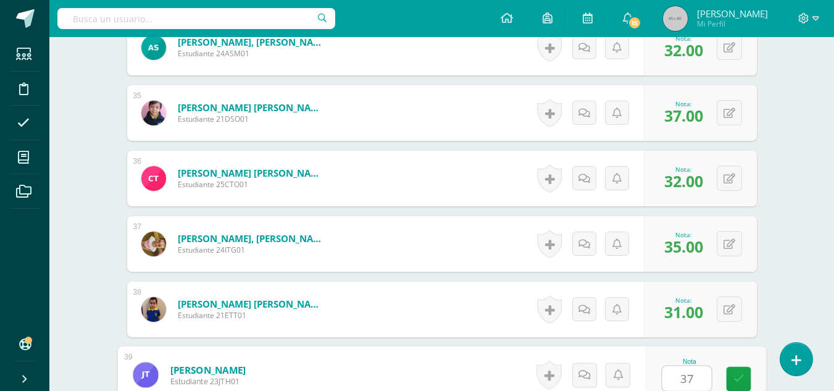
type input "37"
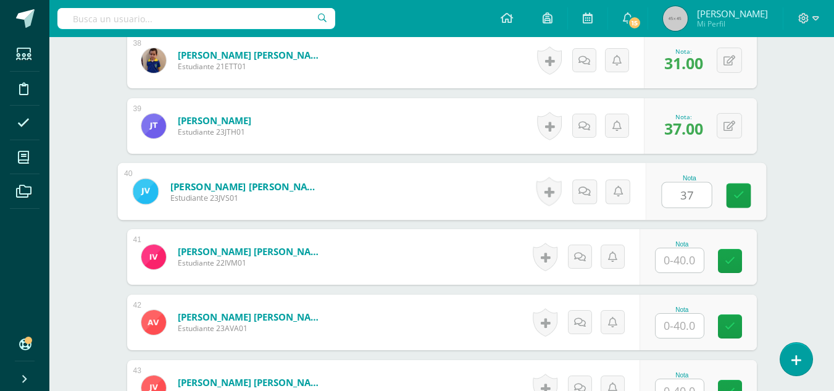
type input "37"
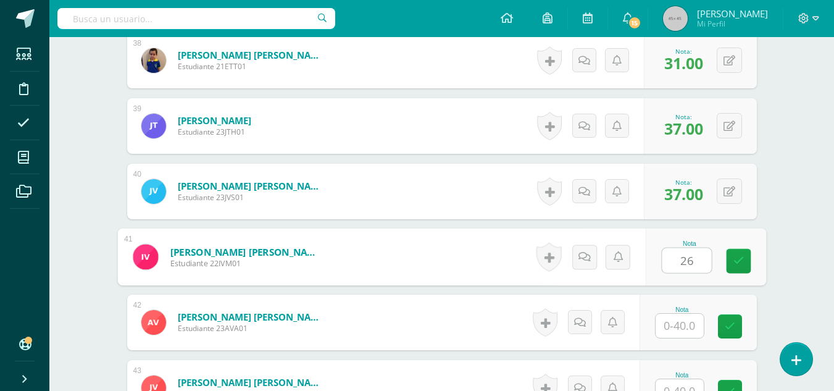
type input "26"
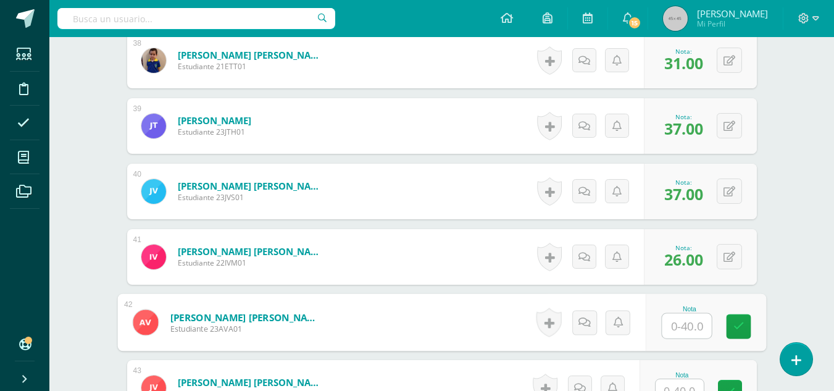
type input "2"
type input "32"
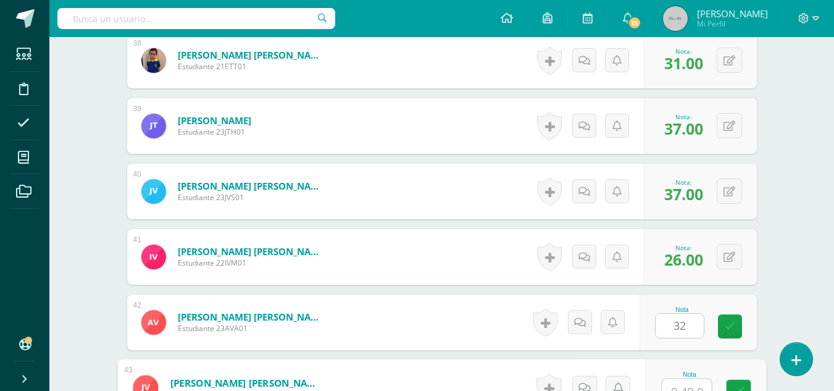
scroll to position [2830, 0]
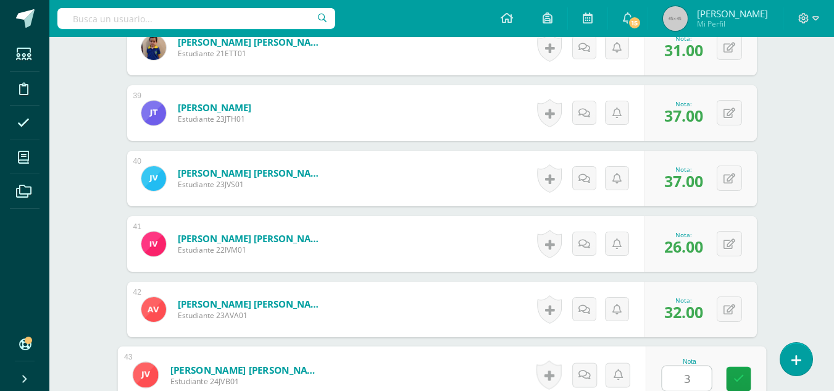
type input "30"
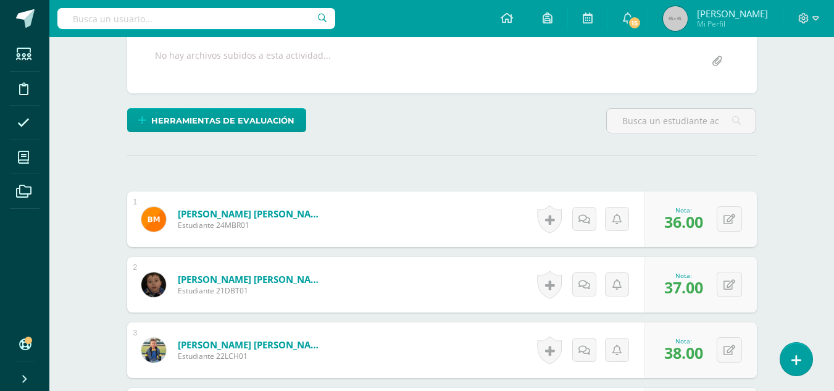
scroll to position [0, 0]
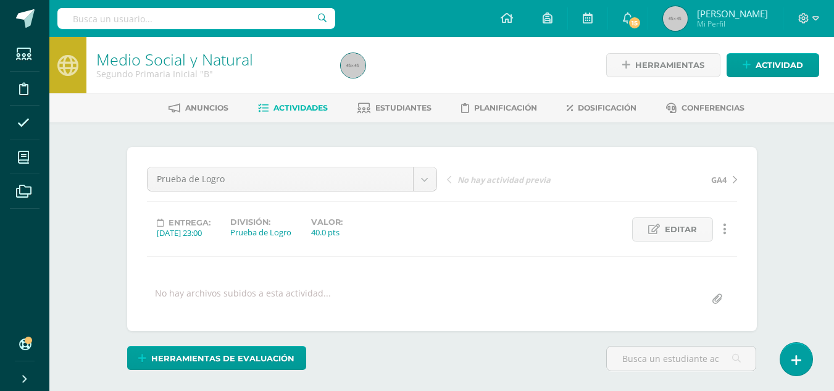
click at [304, 109] on span "Actividades" at bounding box center [300, 107] width 54 height 9
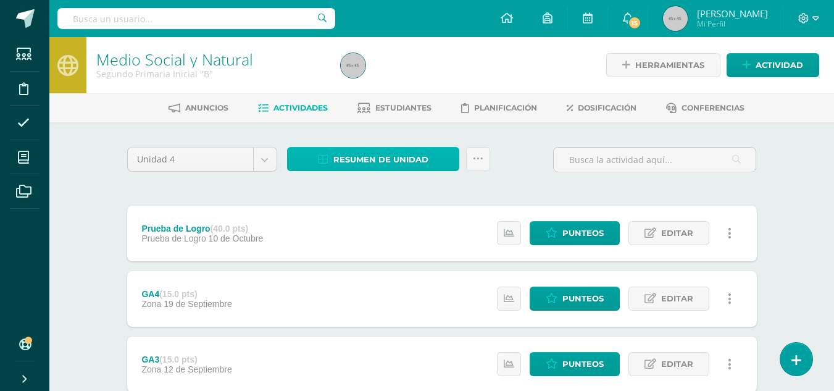
click at [356, 154] on span "Resumen de unidad" at bounding box center [380, 159] width 95 height 23
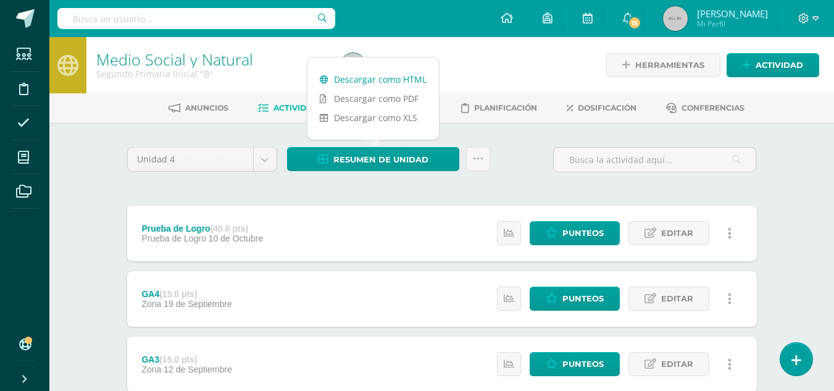
click at [372, 76] on link "Descargar como HTML" at bounding box center [372, 79] width 131 height 19
